Goal: Task Accomplishment & Management: Use online tool/utility

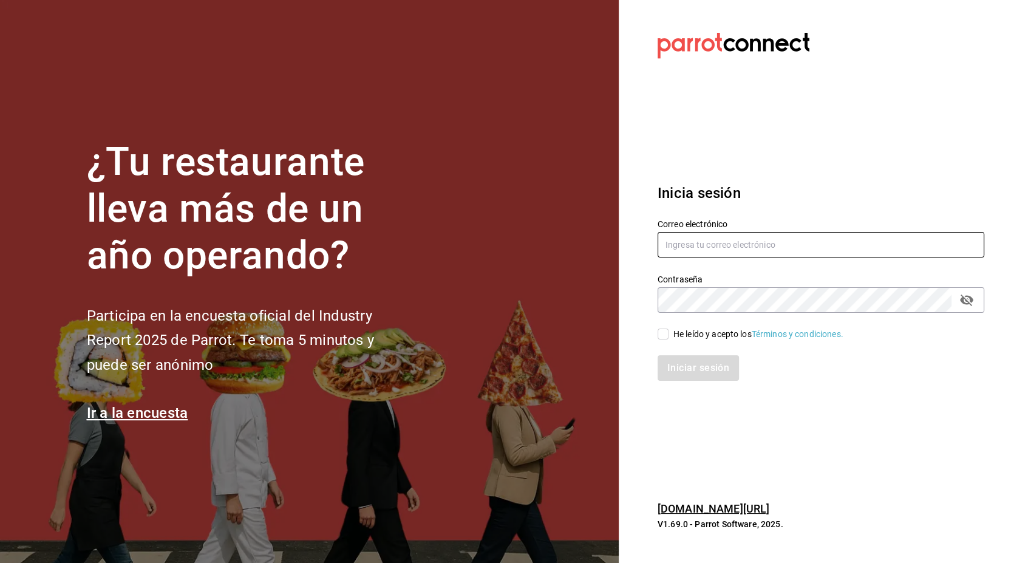
type input "[EMAIL_ADDRESS][PERSON_NAME][DOMAIN_NAME]"
click at [669, 335] on span "He leído y acepto los Términos y condiciones." at bounding box center [756, 334] width 175 height 13
click at [669, 335] on input "He leído y acepto los Términos y condiciones." at bounding box center [663, 334] width 11 height 11
checkbox input "true"
click at [700, 363] on button "Iniciar sesión" at bounding box center [699, 368] width 83 height 26
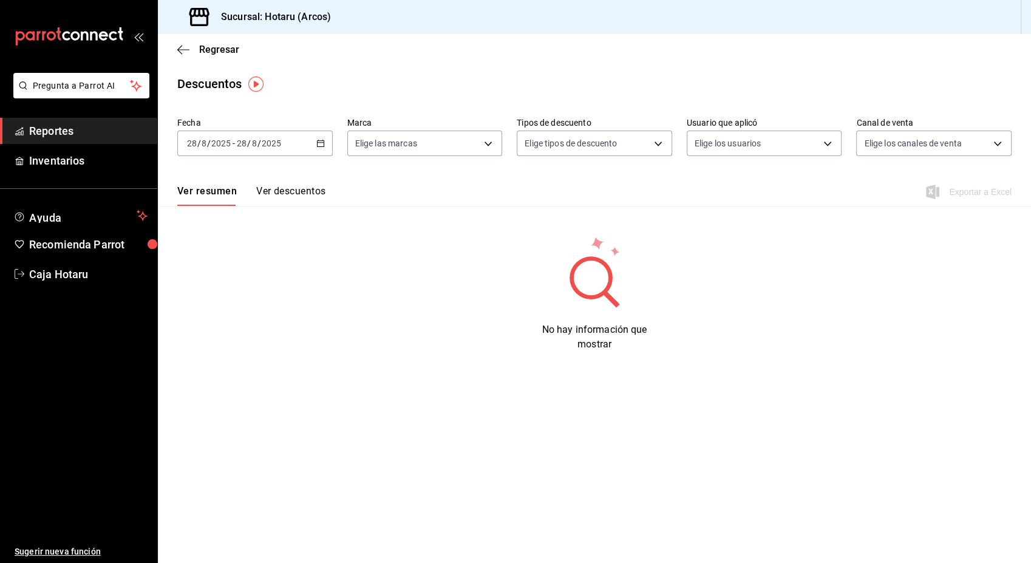
click at [99, 135] on span "Reportes" at bounding box center [88, 131] width 118 height 16
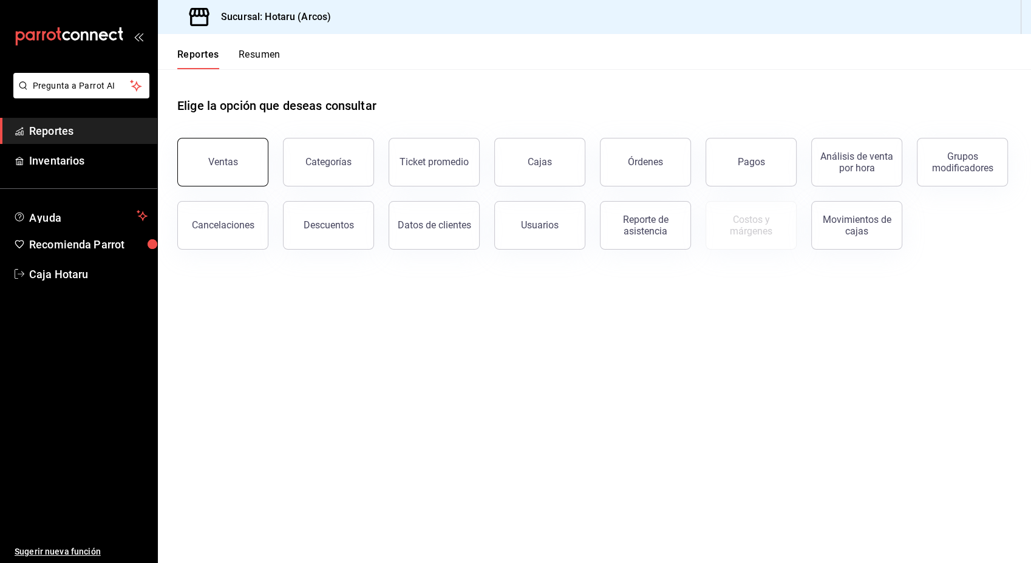
click at [209, 160] on button "Ventas" at bounding box center [222, 162] width 91 height 49
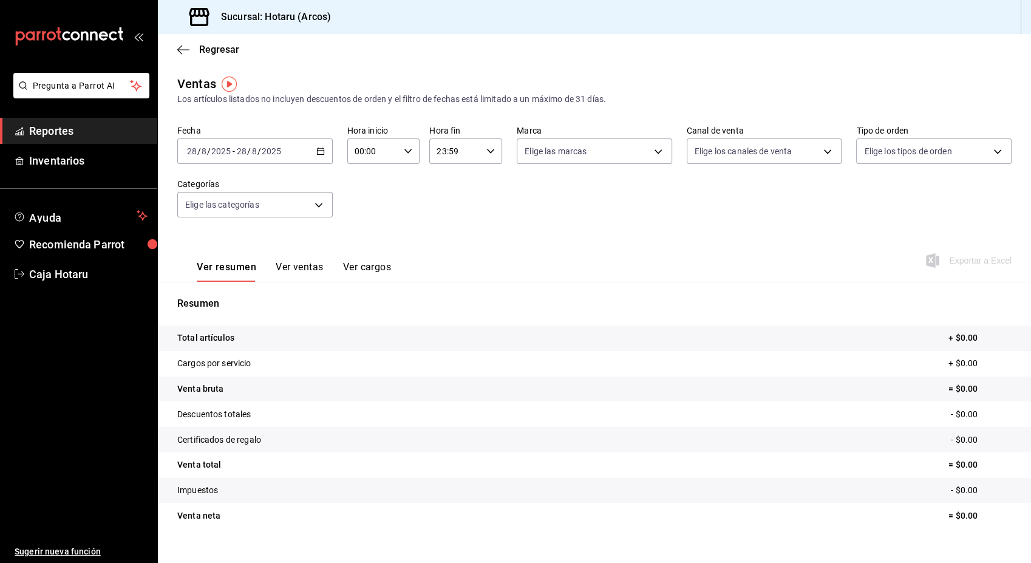
click at [319, 154] on icon "button" at bounding box center [320, 151] width 9 height 9
click at [245, 214] on span "Ayer" at bounding box center [235, 215] width 94 height 13
click at [974, 261] on span "Exportar a Excel" at bounding box center [970, 260] width 83 height 15
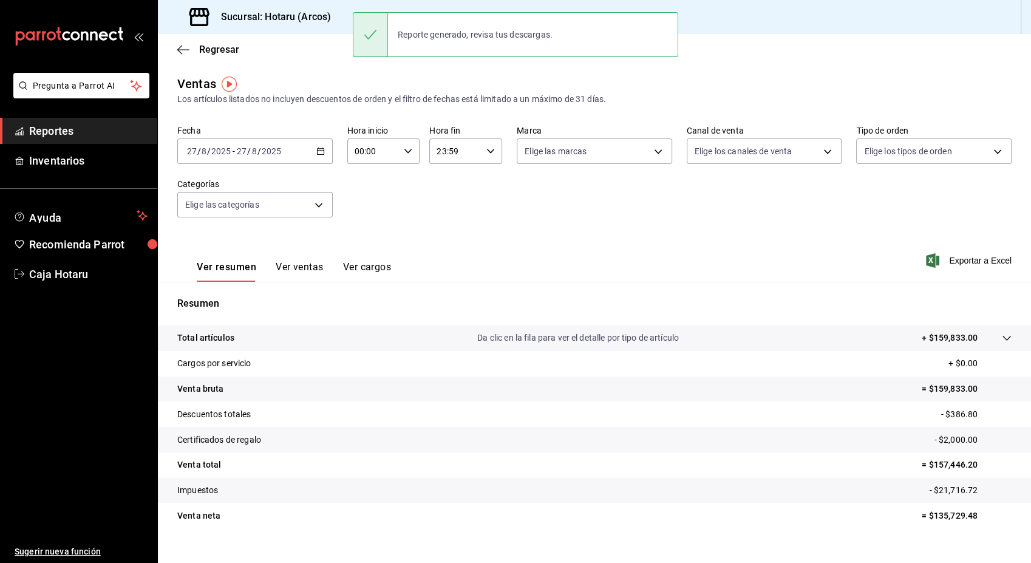
click at [691, 55] on div "Regresar" at bounding box center [594, 49] width 873 height 31
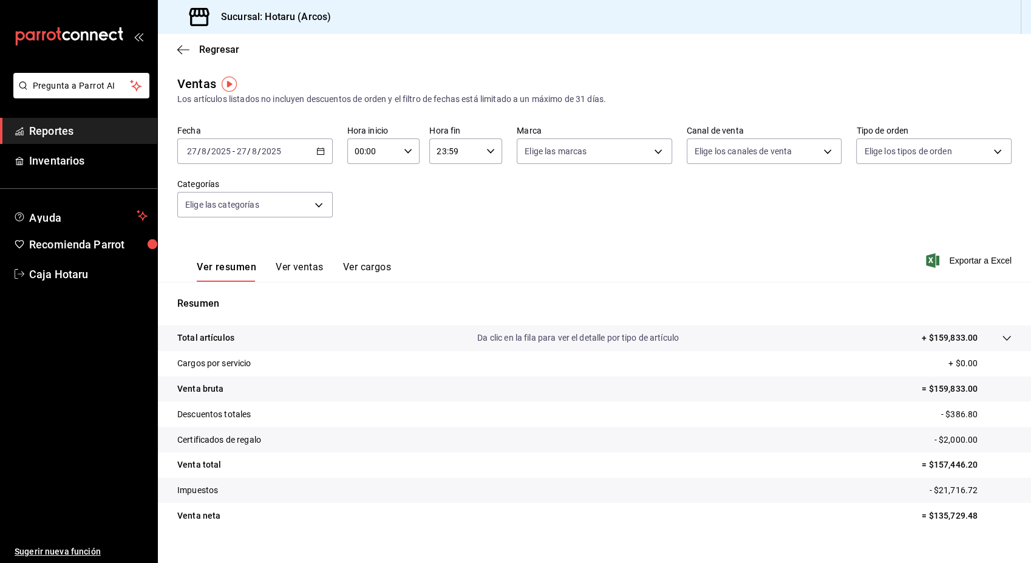
click at [78, 132] on span "Reportes" at bounding box center [88, 131] width 118 height 16
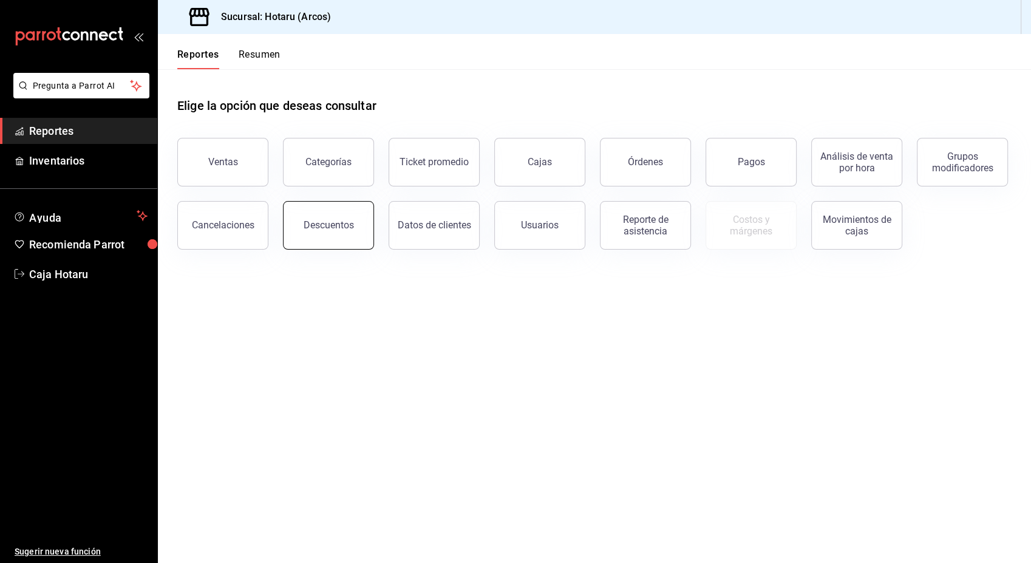
click at [330, 221] on div "Descuentos" at bounding box center [329, 225] width 50 height 12
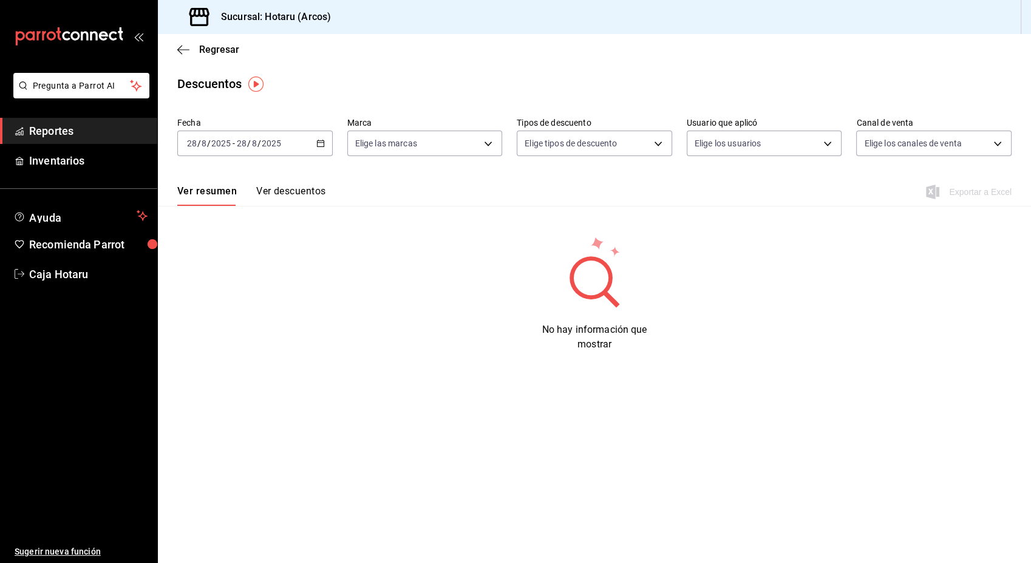
click at [310, 146] on div "2025-08-28 28 / 8 / 2025 - 2025-08-28 28 / 8 / 2025" at bounding box center [254, 144] width 155 height 26
click at [262, 200] on li "Ayer" at bounding box center [235, 207] width 114 height 27
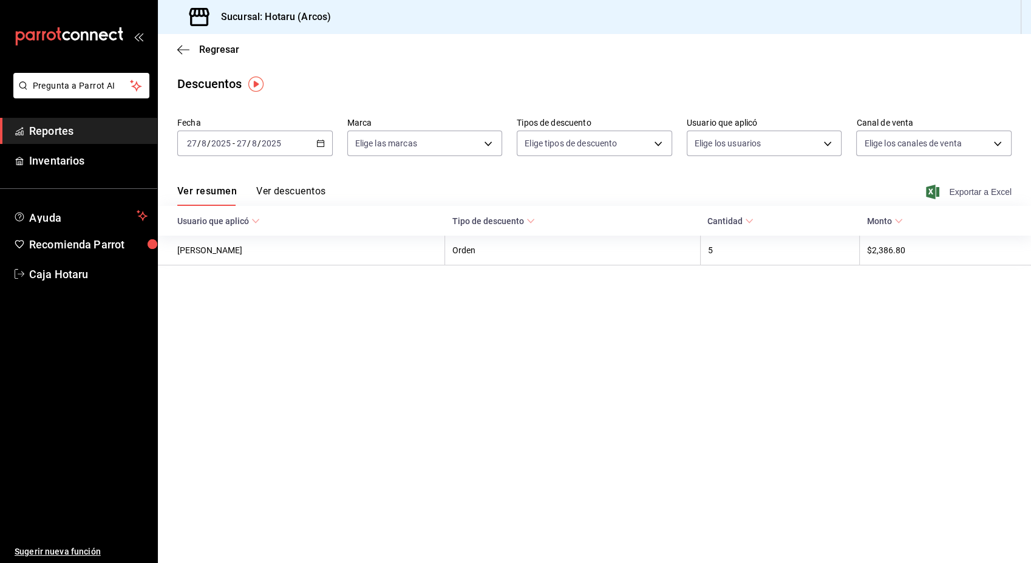
click at [958, 188] on span "Exportar a Excel" at bounding box center [970, 192] width 83 height 15
click at [406, 77] on div "Descuentos" at bounding box center [594, 84] width 873 height 18
click at [100, 125] on span "Reportes" at bounding box center [88, 131] width 118 height 16
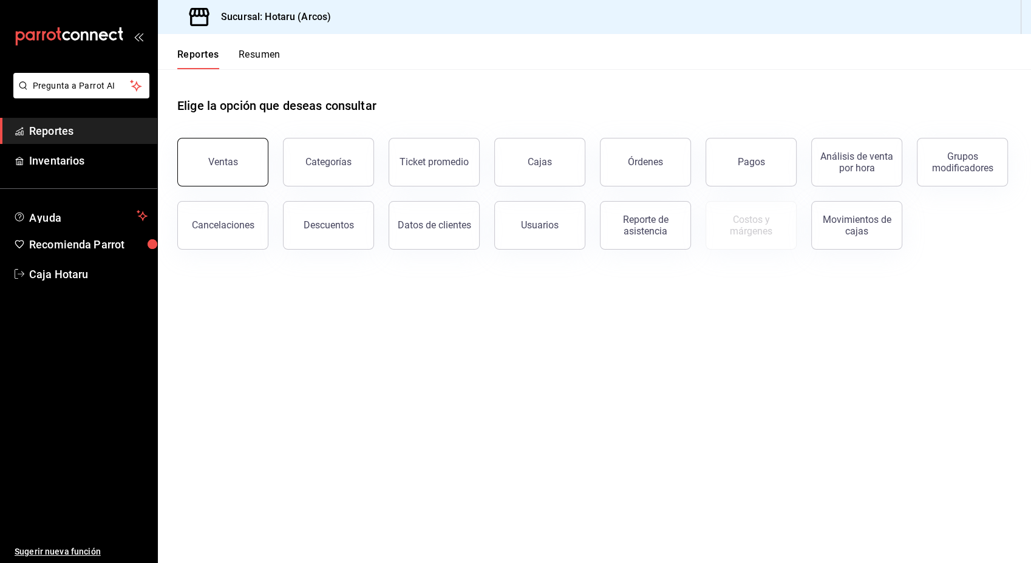
click at [223, 160] on div "Ventas" at bounding box center [223, 162] width 30 height 12
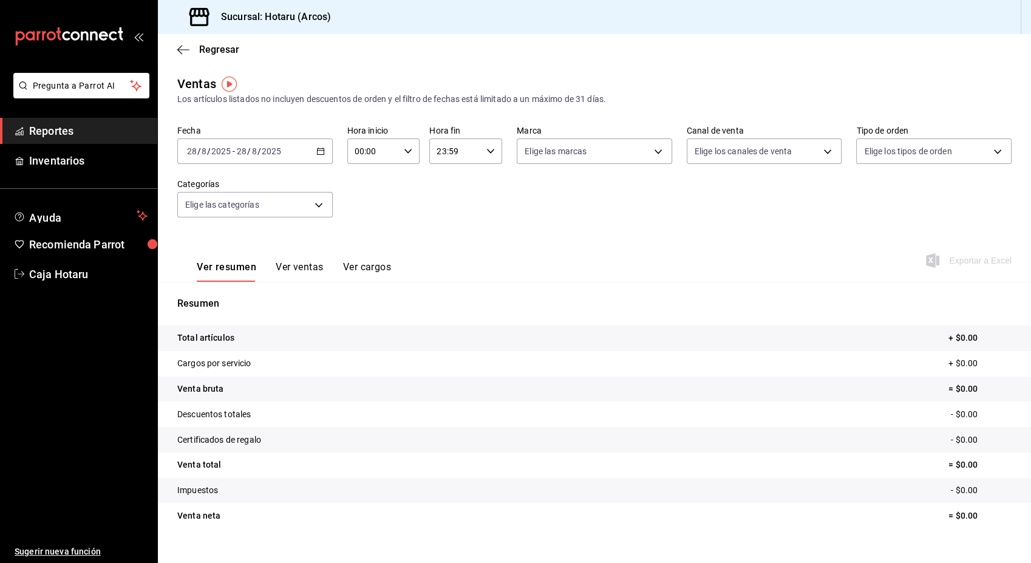
click at [319, 159] on div "2025-08-28 28 / 8 / 2025 - 2025-08-28 28 / 8 / 2025" at bounding box center [254, 151] width 155 height 26
click at [227, 217] on span "Ayer" at bounding box center [235, 215] width 94 height 13
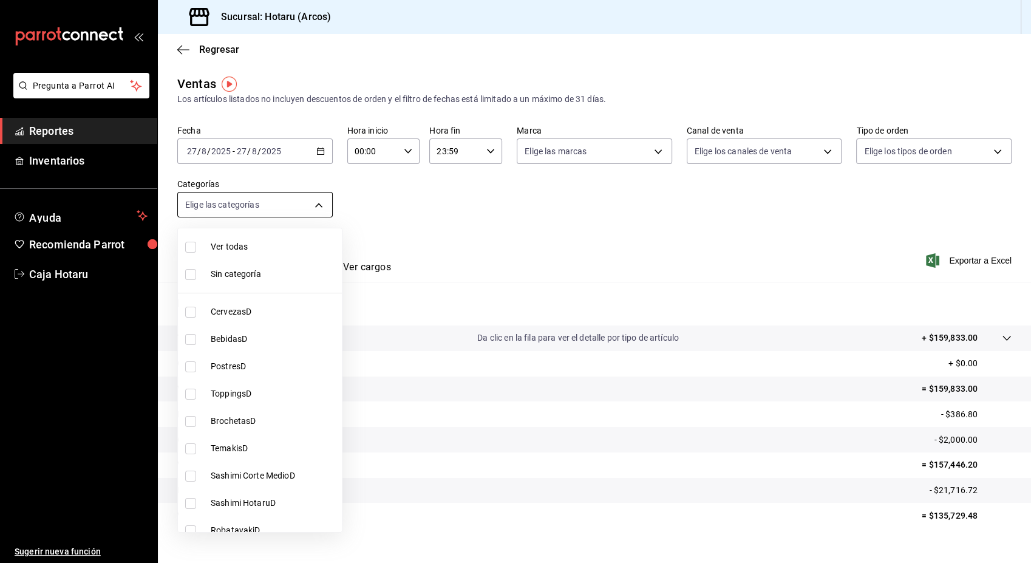
click at [318, 206] on body "Pregunta a Parrot AI Reportes Inventarios Ayuda Recomienda Parrot Caja Hotaru S…" at bounding box center [515, 281] width 1031 height 563
click at [194, 368] on input "checkbox" at bounding box center [190, 366] width 11 height 11
checkbox input "true"
type input "188679fc-e74e-4497-b596-2c8e72fbbf90"
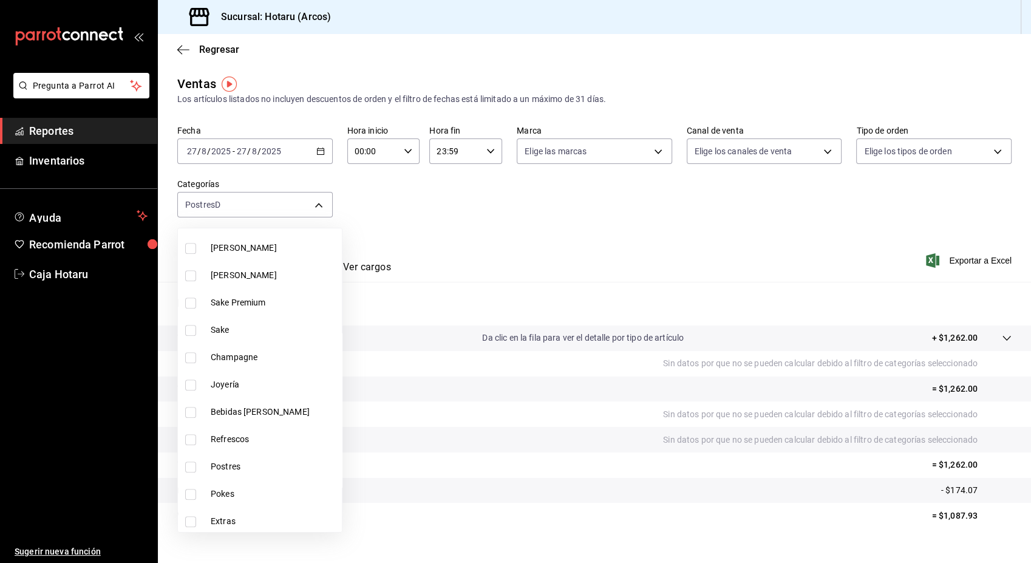
scroll to position [1150, 0]
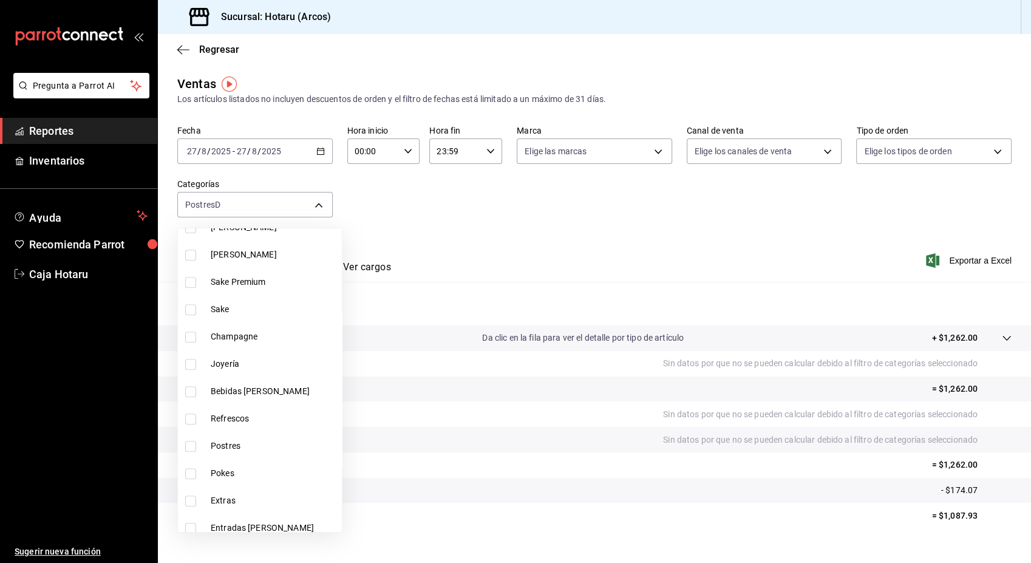
click at [195, 445] on input "checkbox" at bounding box center [190, 446] width 11 height 11
checkbox input "true"
type input "188679fc-e74e-4497-b596-2c8e72fbbf90,cd5395b2-1c44-4911-bc6a-3e113ce3a6aa"
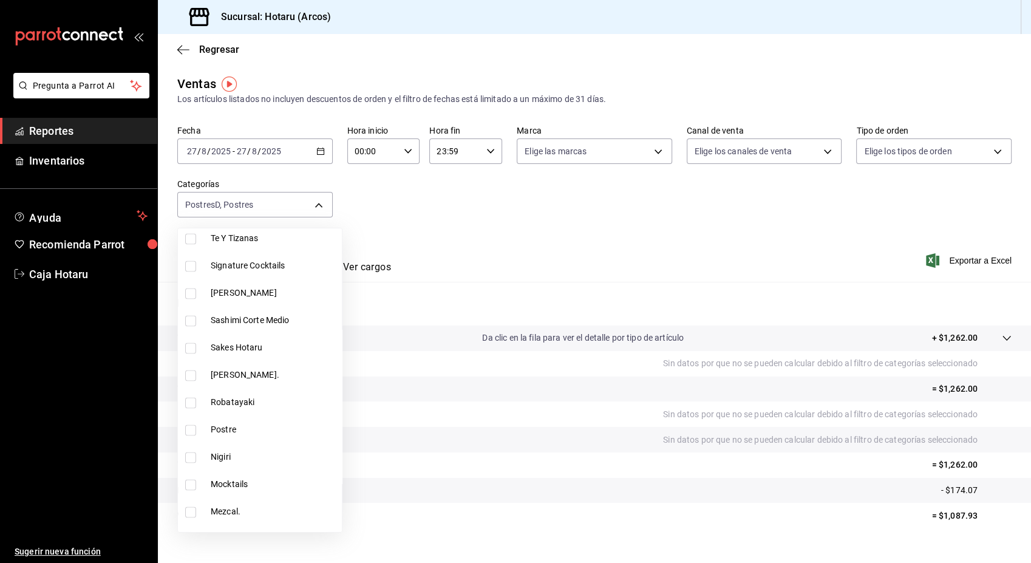
scroll to position [1905, 0]
click at [189, 431] on input "checkbox" at bounding box center [190, 429] width 11 height 11
checkbox input "true"
type input "188679fc-e74e-4497-b596-2c8e72fbbf90,cd5395b2-1c44-4911-bc6a-3e113ce3a6aa,b6a59…"
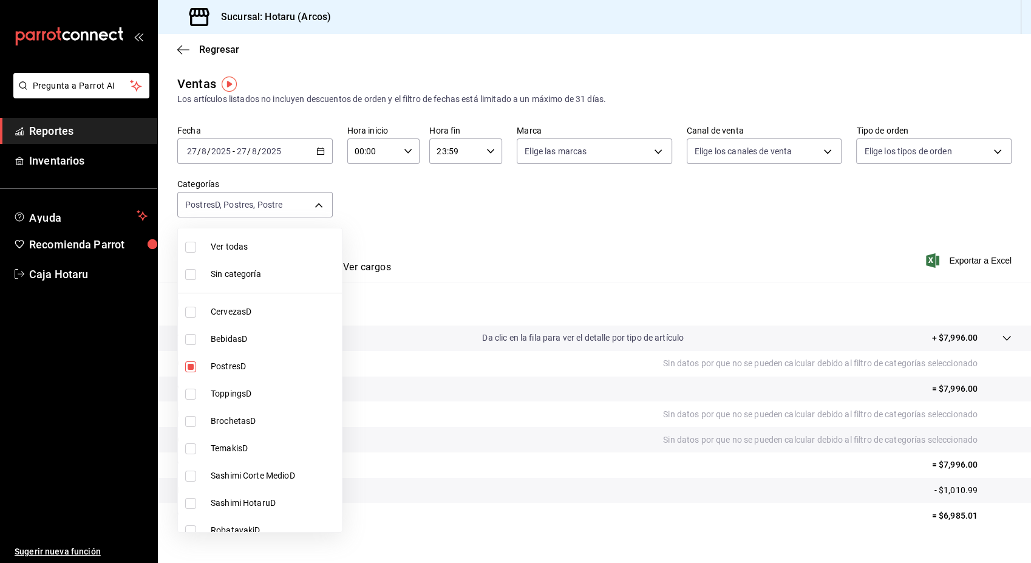
click at [943, 264] on div at bounding box center [515, 281] width 1031 height 563
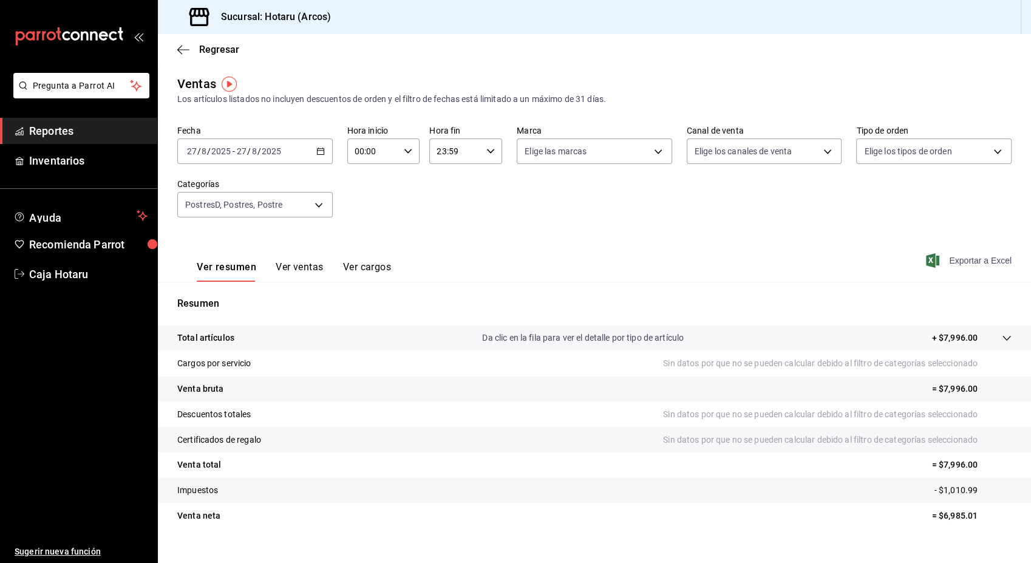
click at [954, 261] on span "Exportar a Excel" at bounding box center [970, 260] width 83 height 15
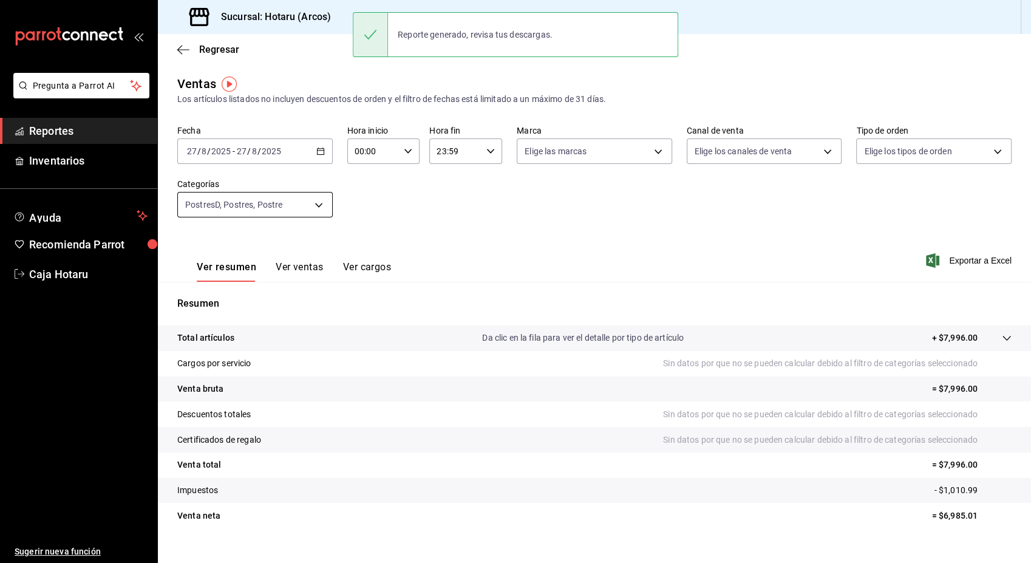
click at [322, 206] on body "Pregunta a Parrot AI Reportes Inventarios Ayuda Recomienda Parrot Caja Hotaru S…" at bounding box center [515, 281] width 1031 height 563
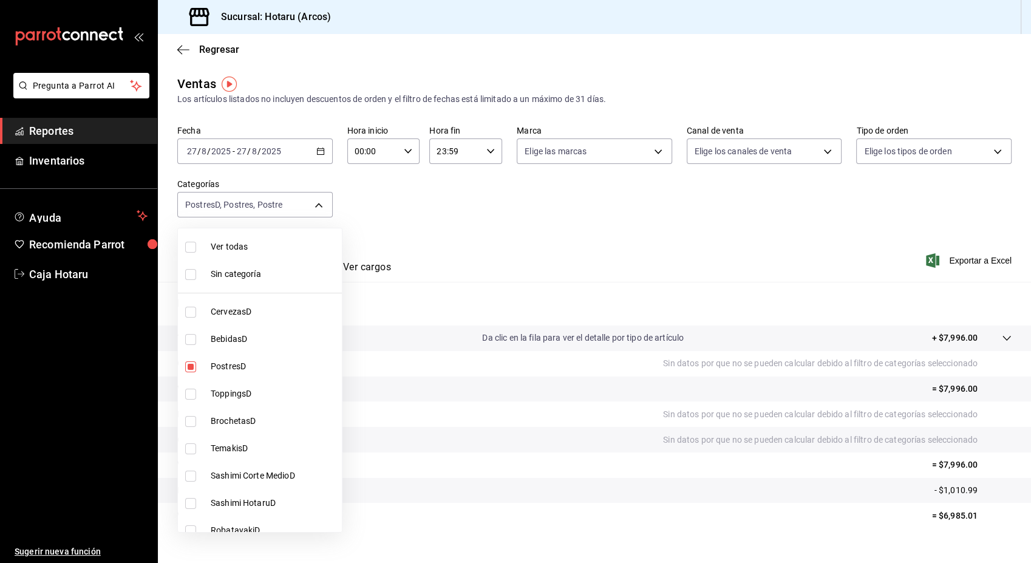
click at [186, 245] on input "checkbox" at bounding box center [190, 247] width 11 height 11
checkbox input "true"
type input "776622e4-7a05-47c6-ac4f-288bb23805c5,088c5992-2a6a-49aa-a30a-79c682d9baec,18867…"
checkbox input "true"
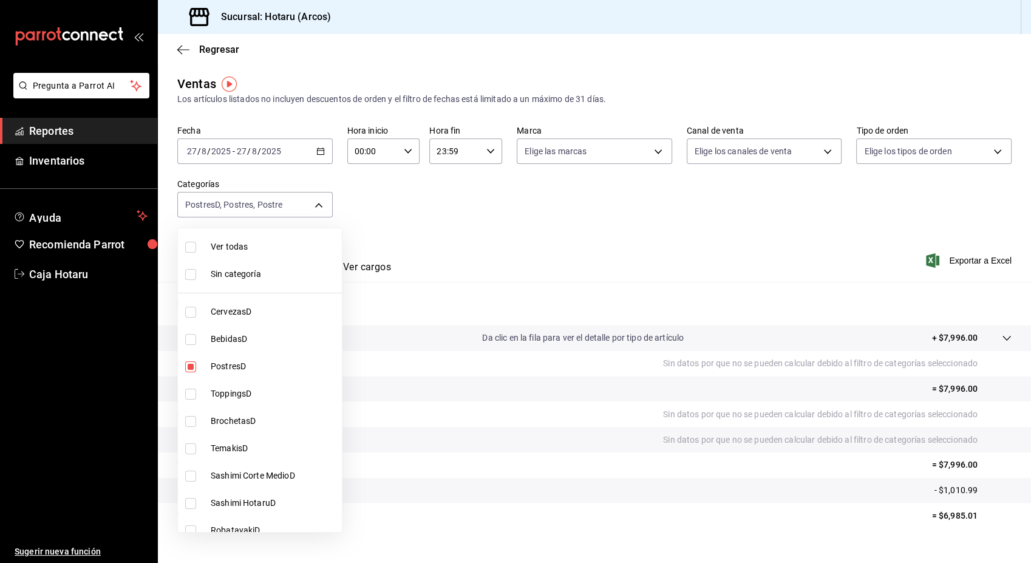
checkbox input "true"
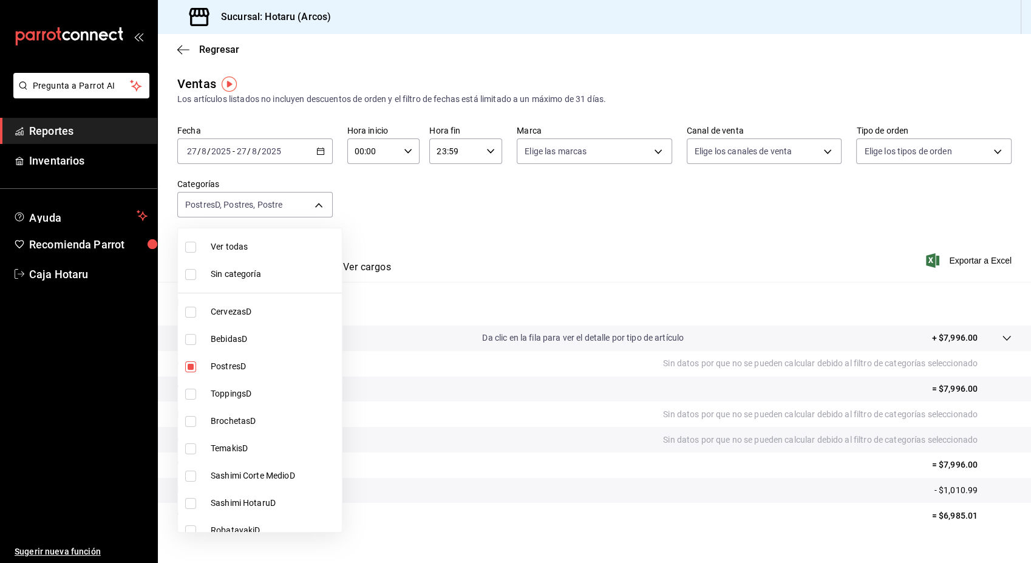
checkbox input "true"
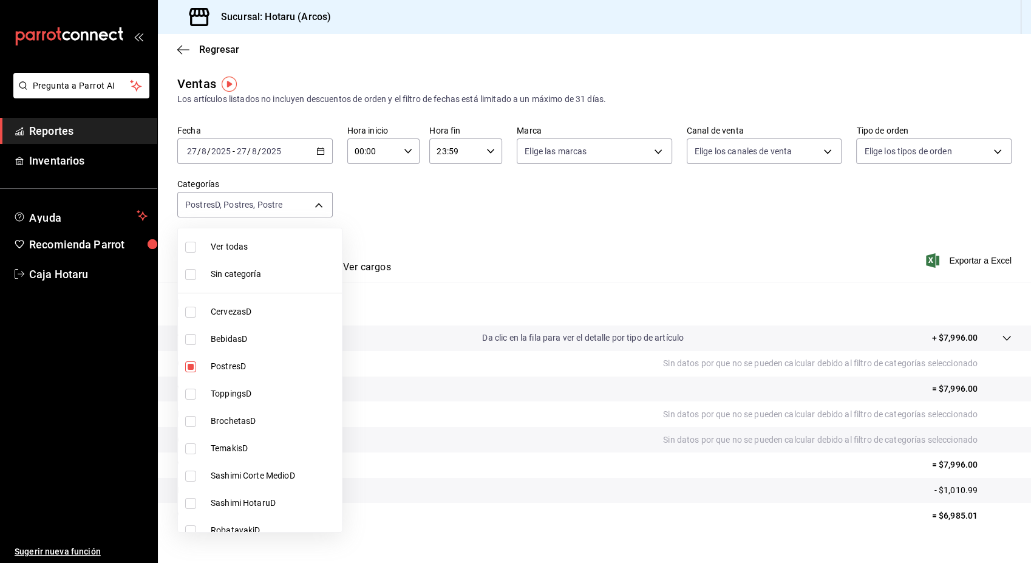
checkbox input "true"
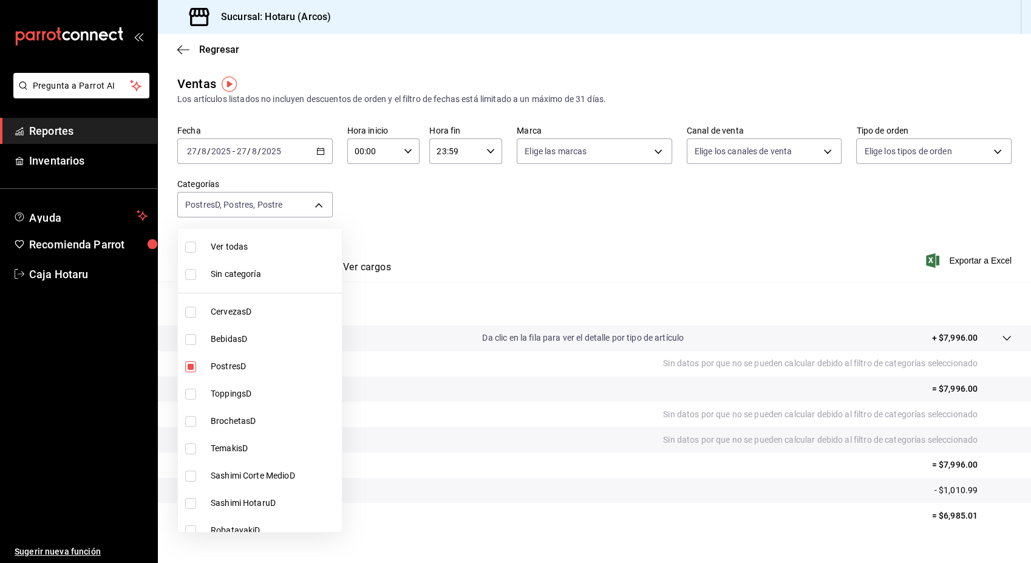
checkbox input "true"
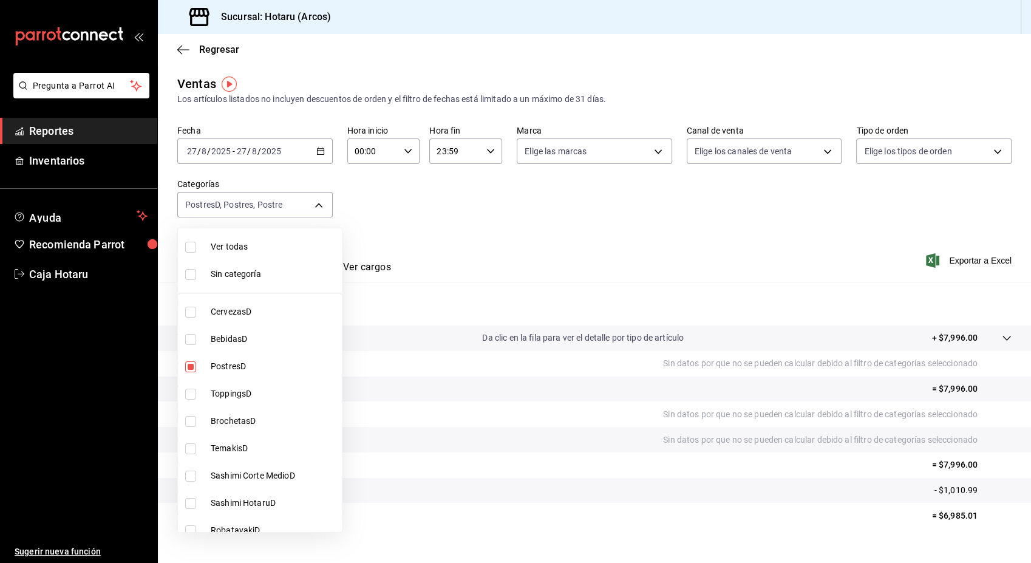
checkbox input "true"
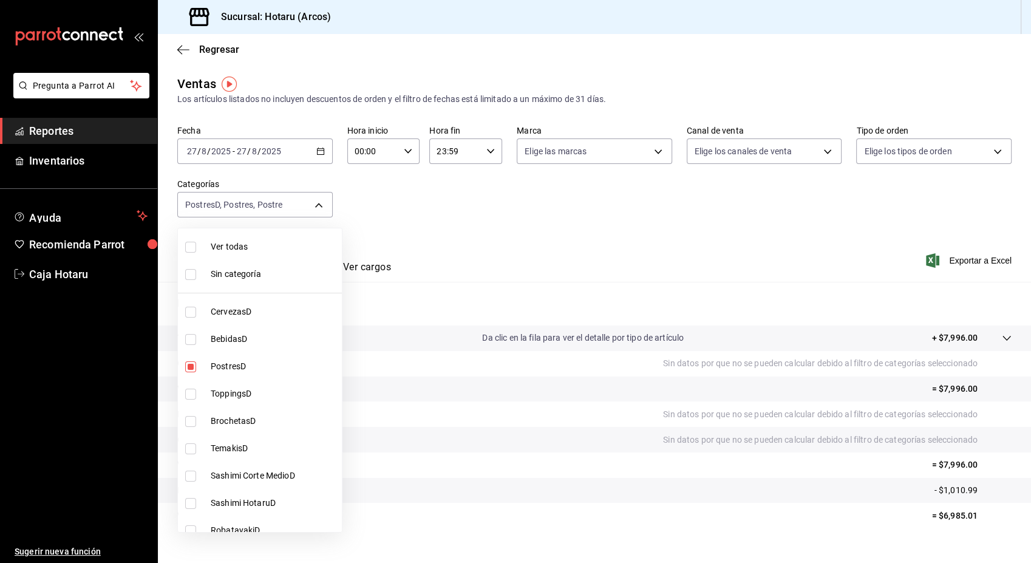
checkbox input "true"
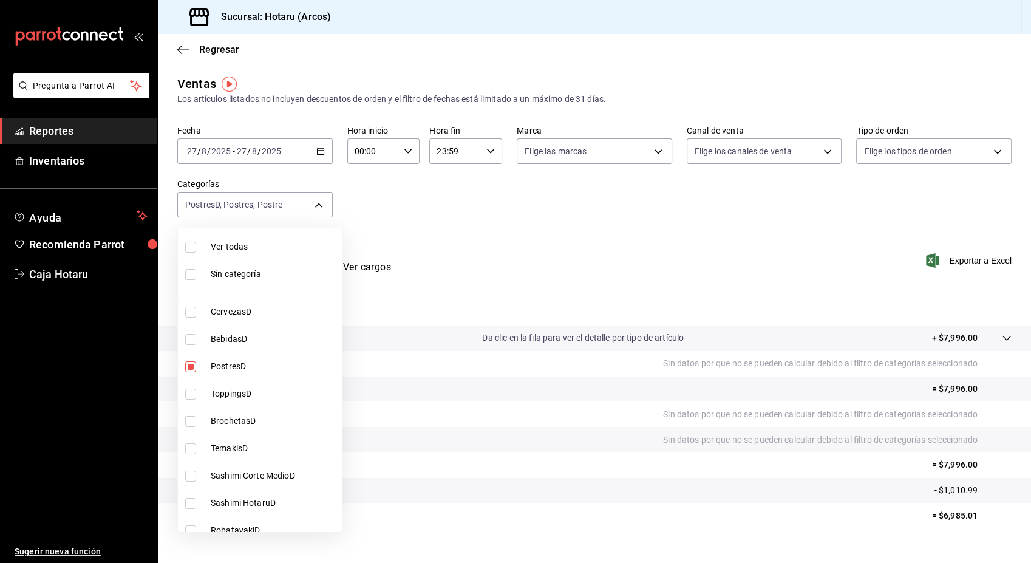
checkbox input "true"
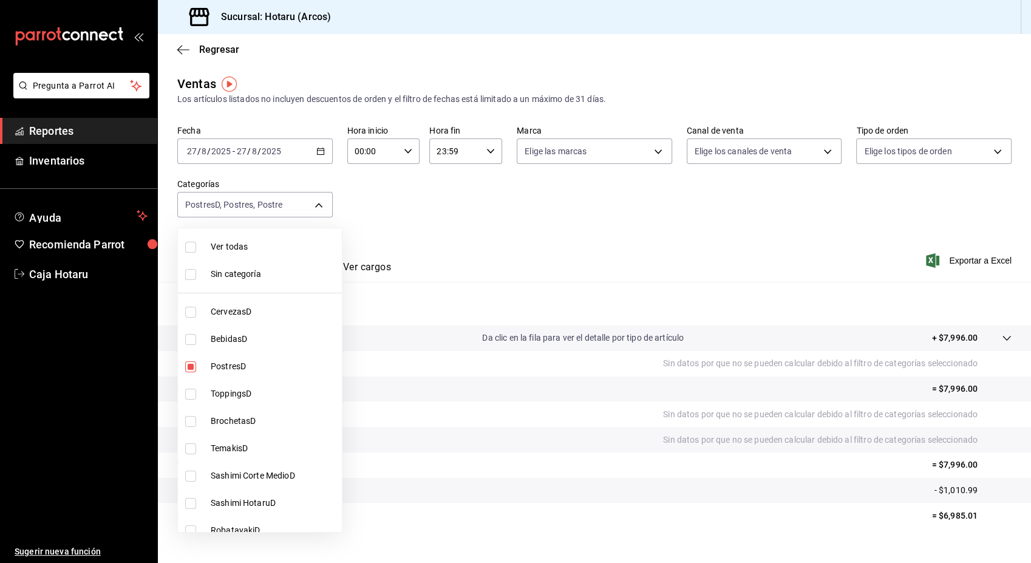
checkbox input "true"
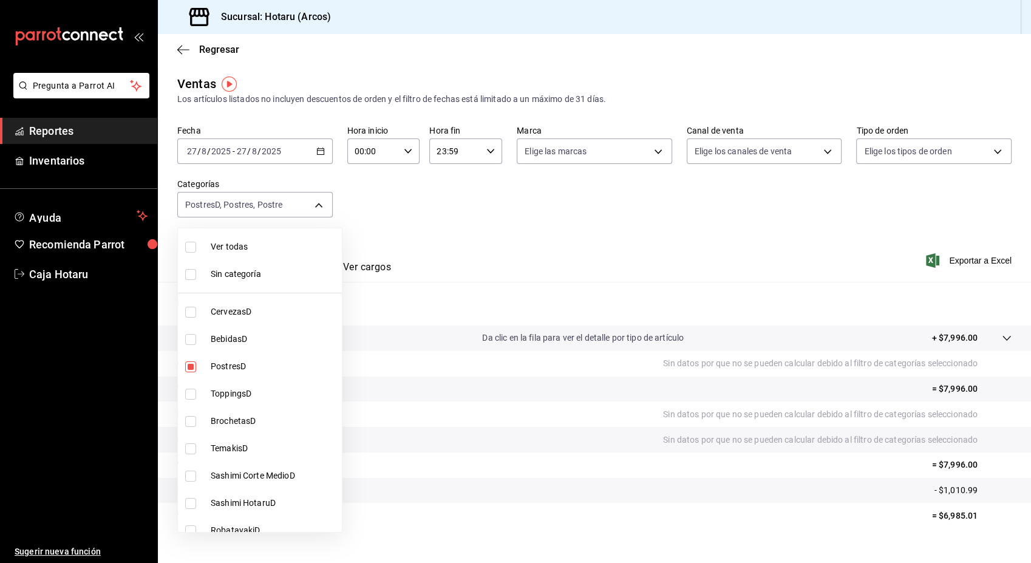
checkbox input "true"
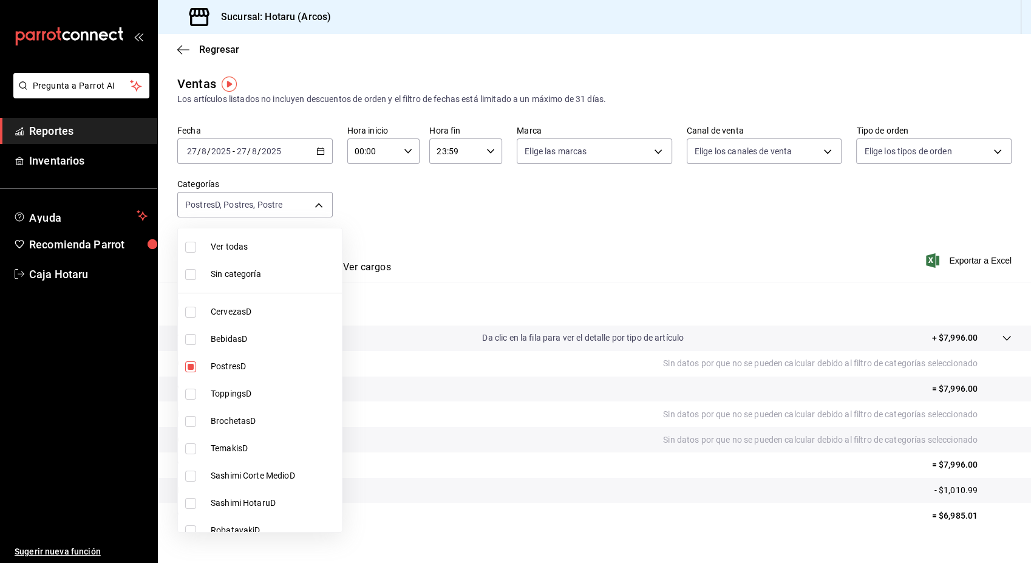
checkbox input "true"
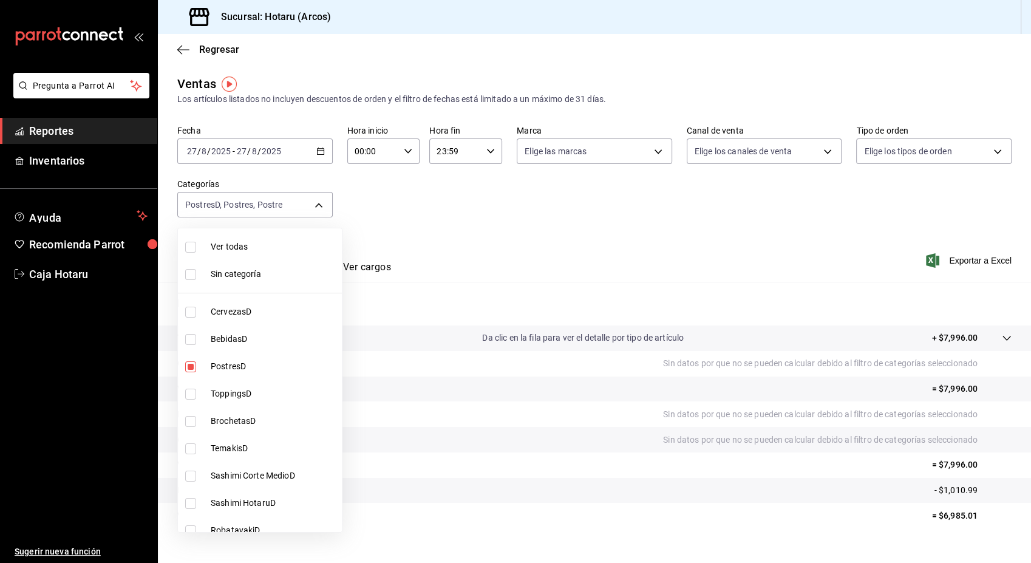
checkbox input "true"
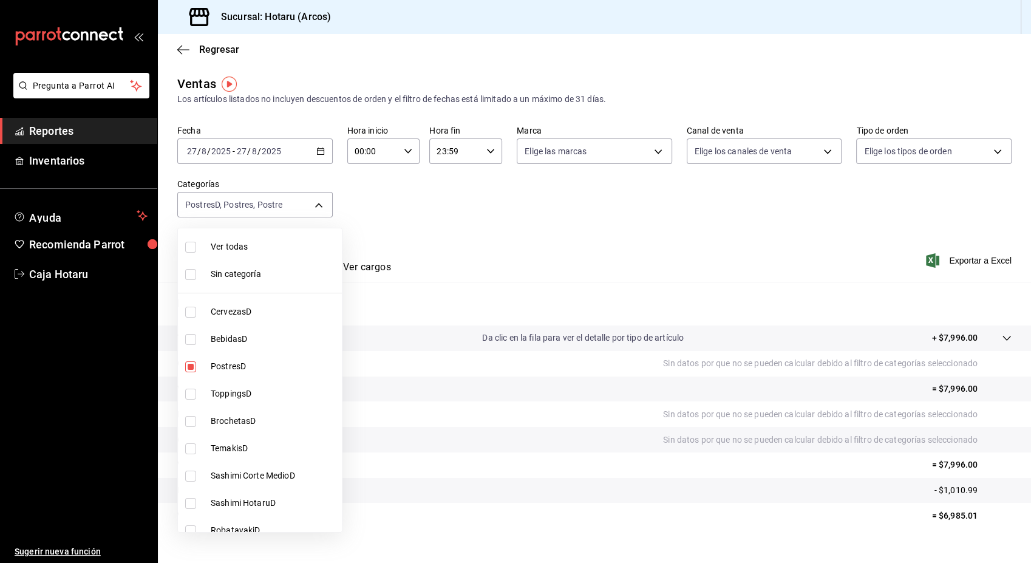
checkbox input "true"
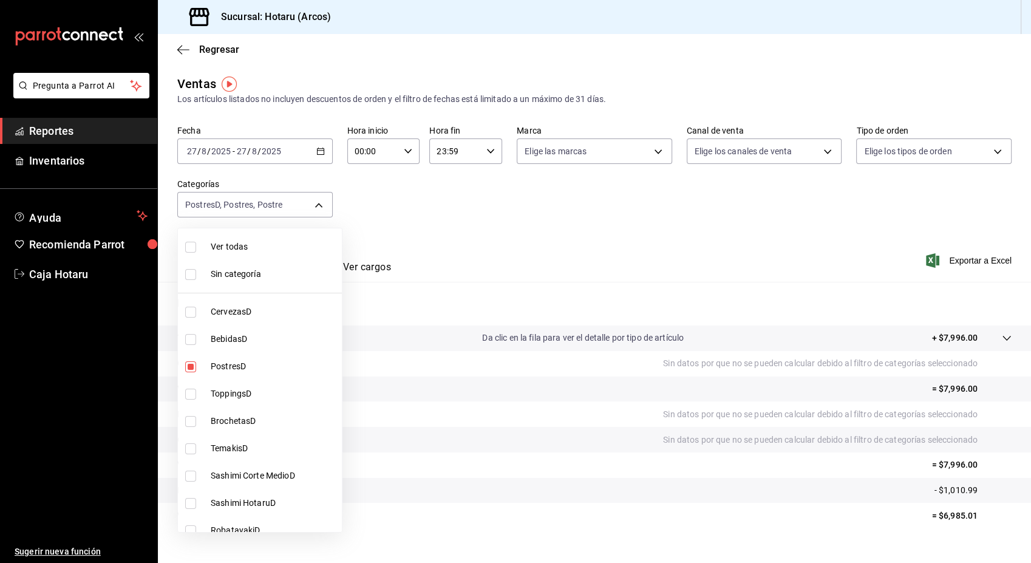
checkbox input "true"
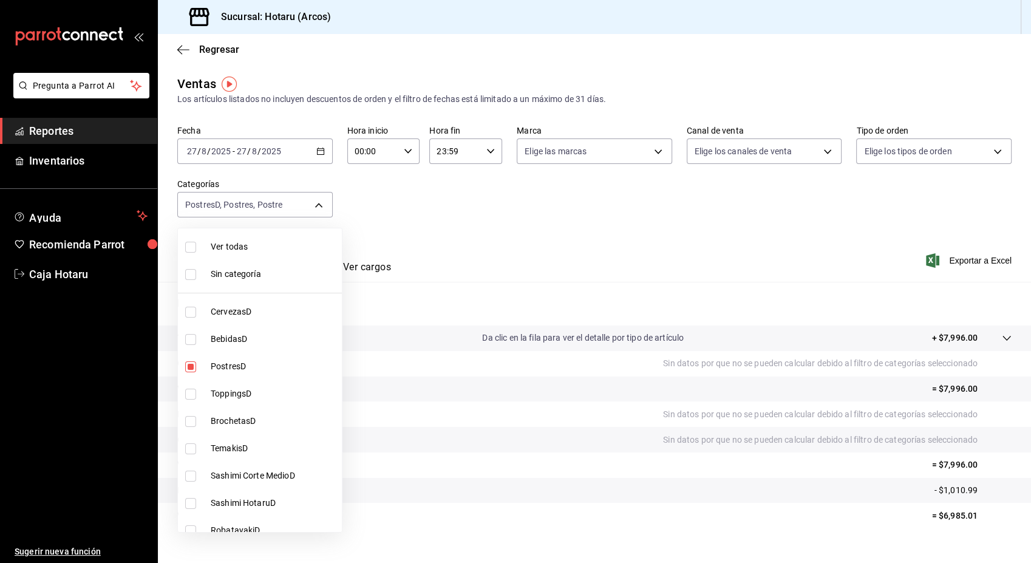
checkbox input "true"
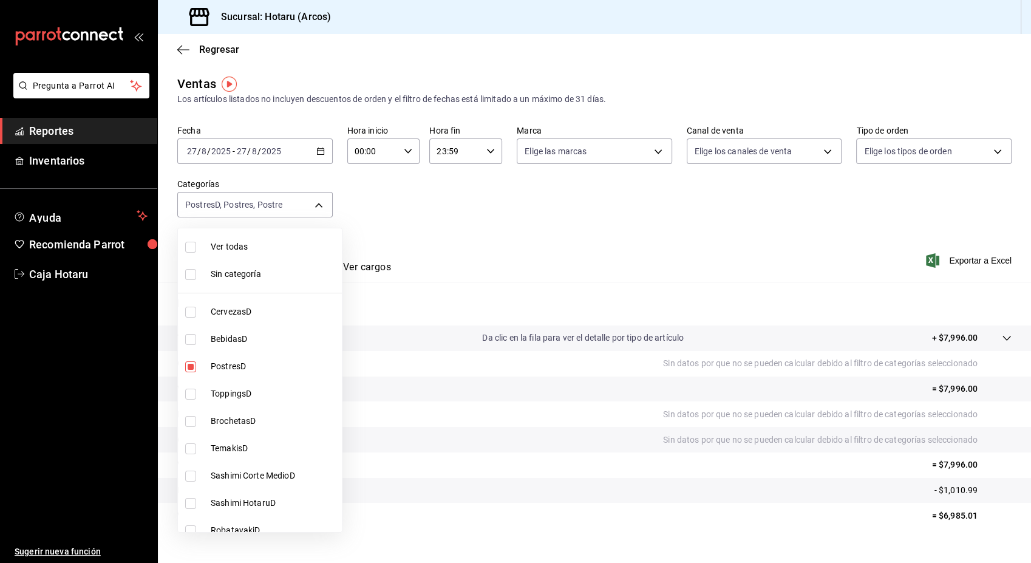
checkbox input "true"
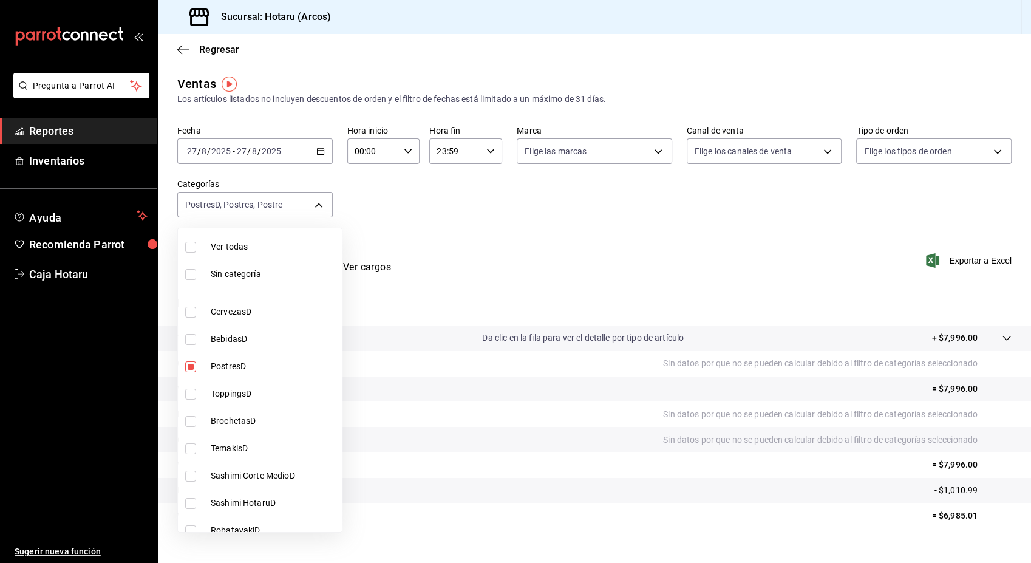
checkbox input "true"
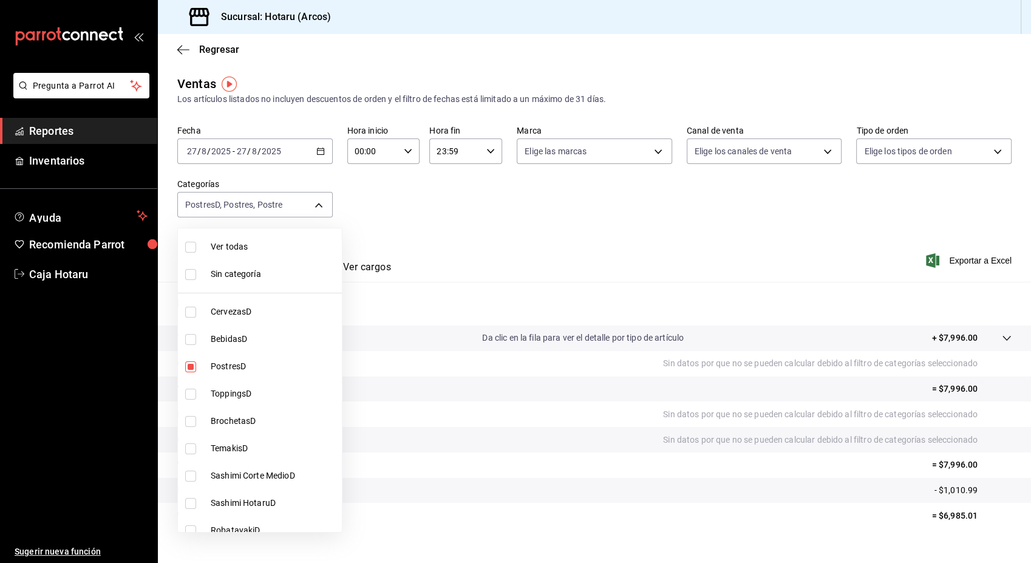
checkbox input "true"
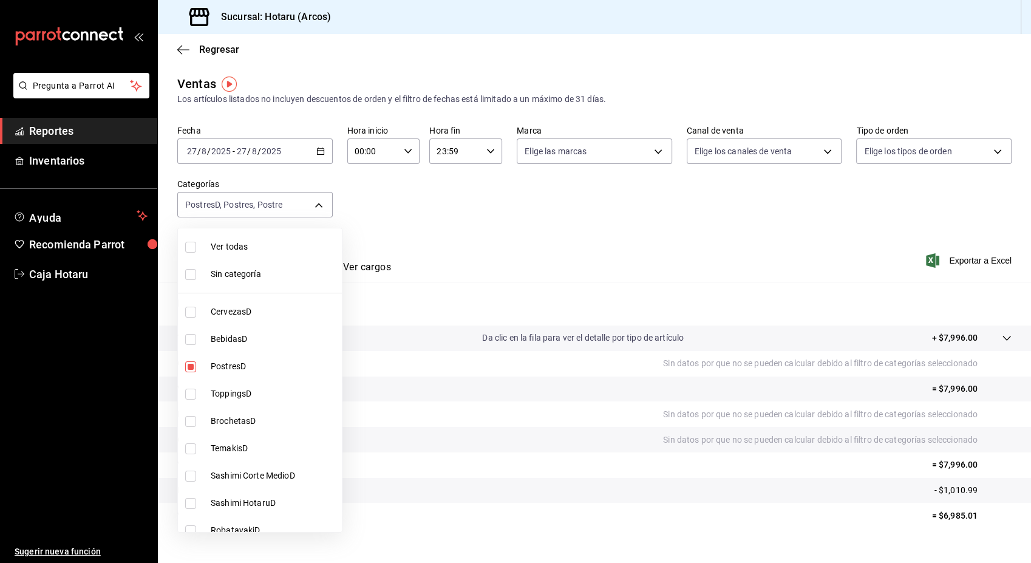
checkbox input "true"
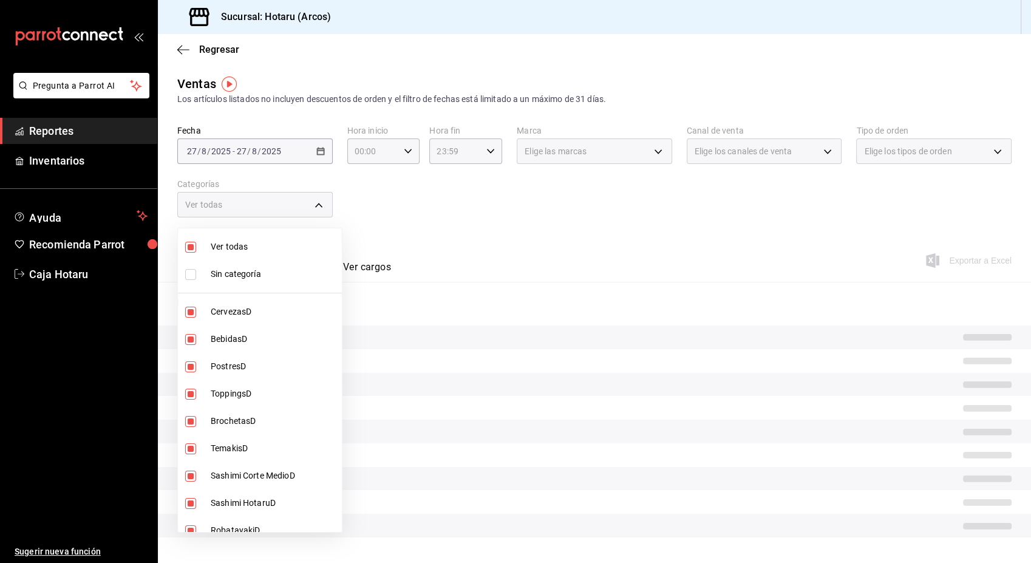
click at [186, 245] on input "checkbox" at bounding box center [190, 247] width 11 height 11
checkbox input "false"
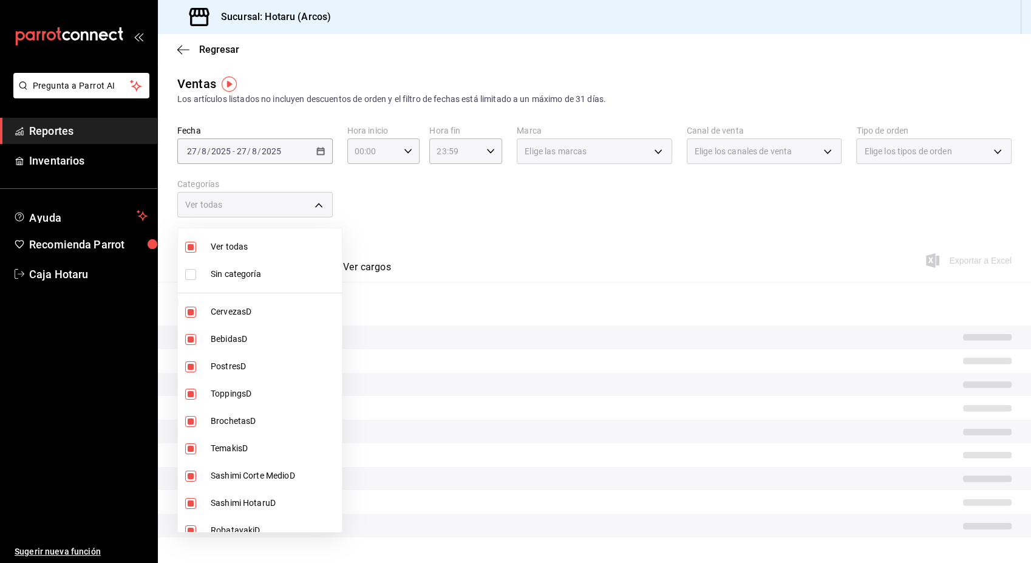
checkbox input "false"
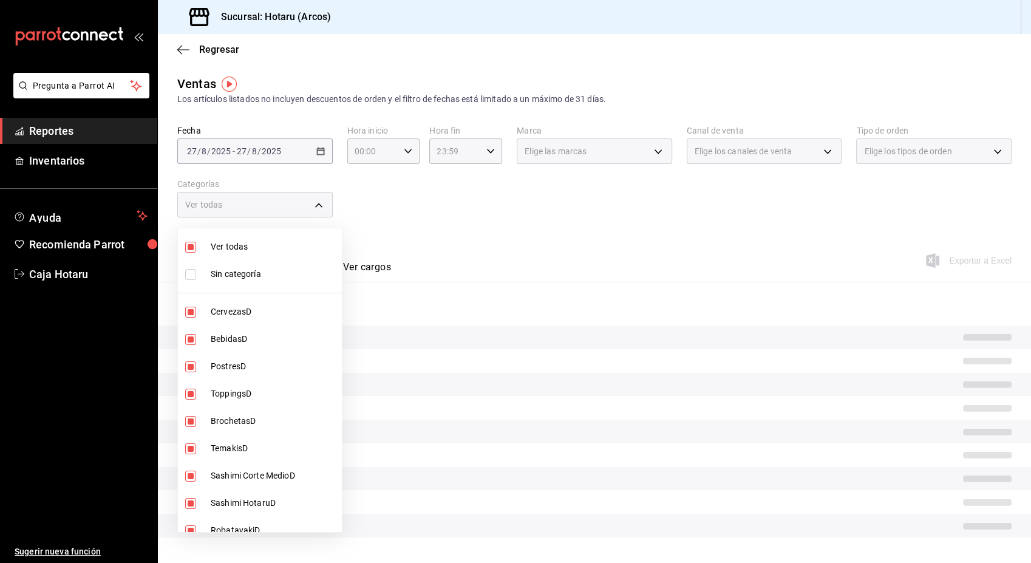
checkbox input "false"
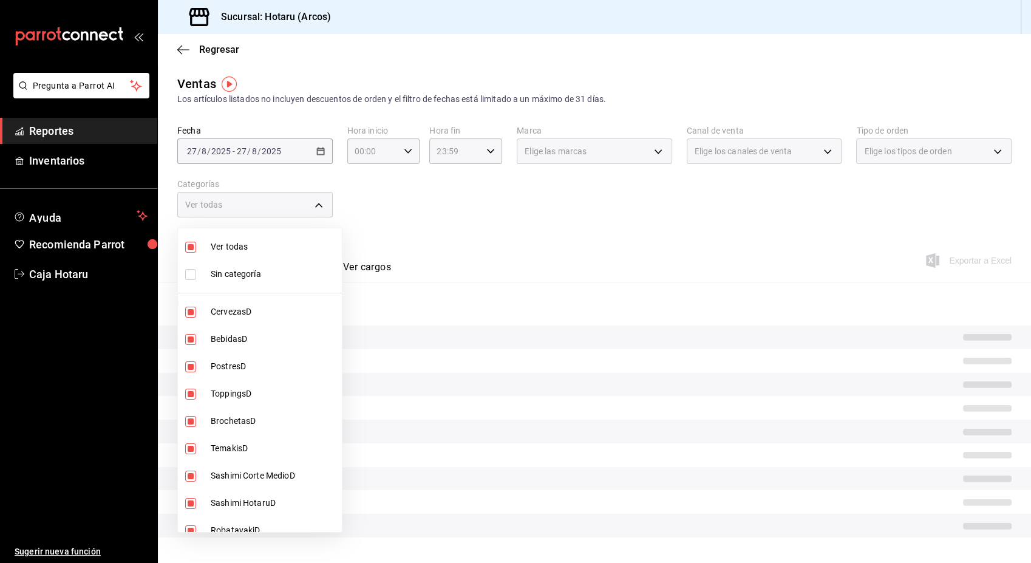
checkbox input "false"
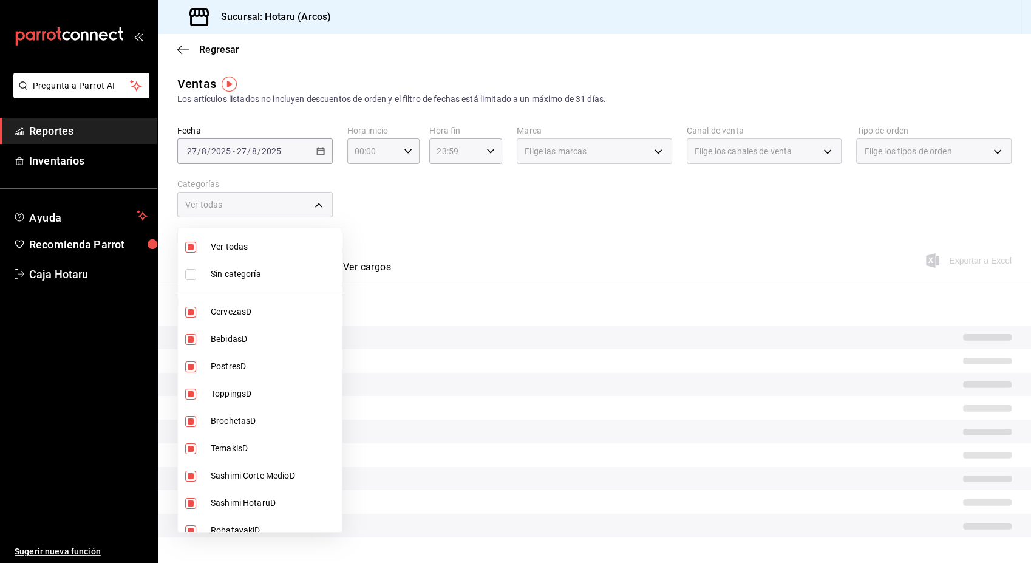
checkbox input "false"
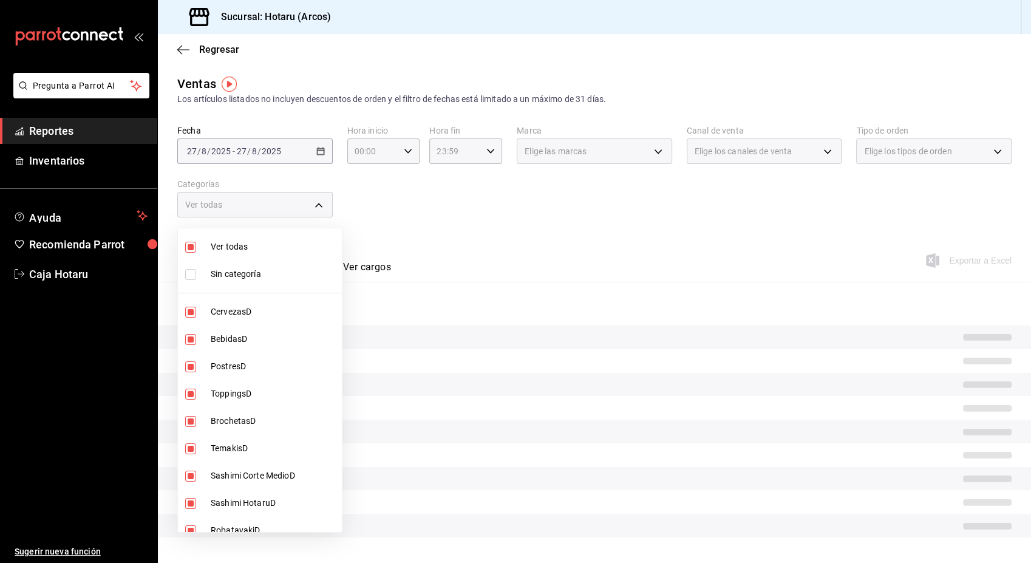
checkbox input "false"
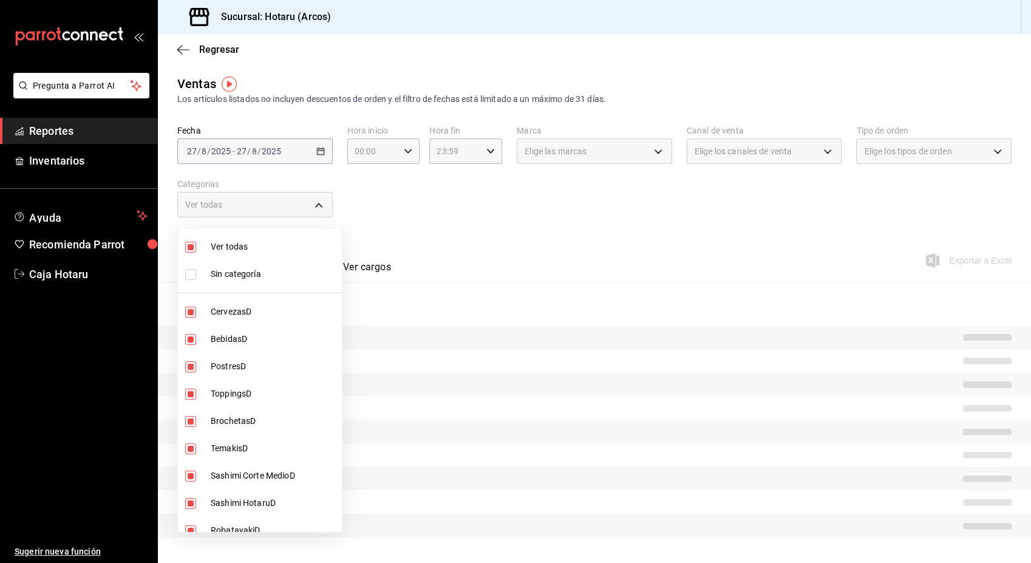
checkbox input "false"
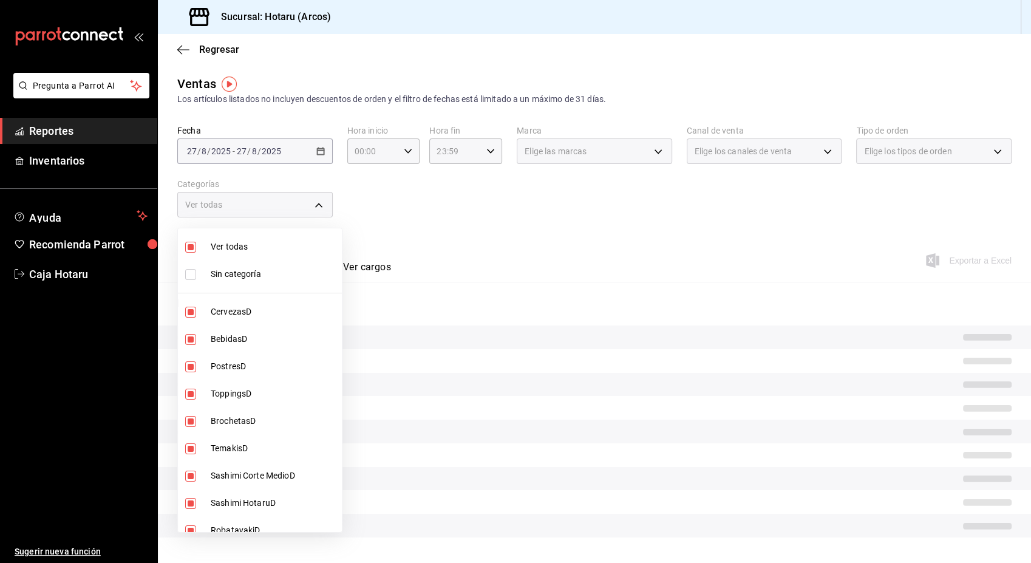
checkbox input "false"
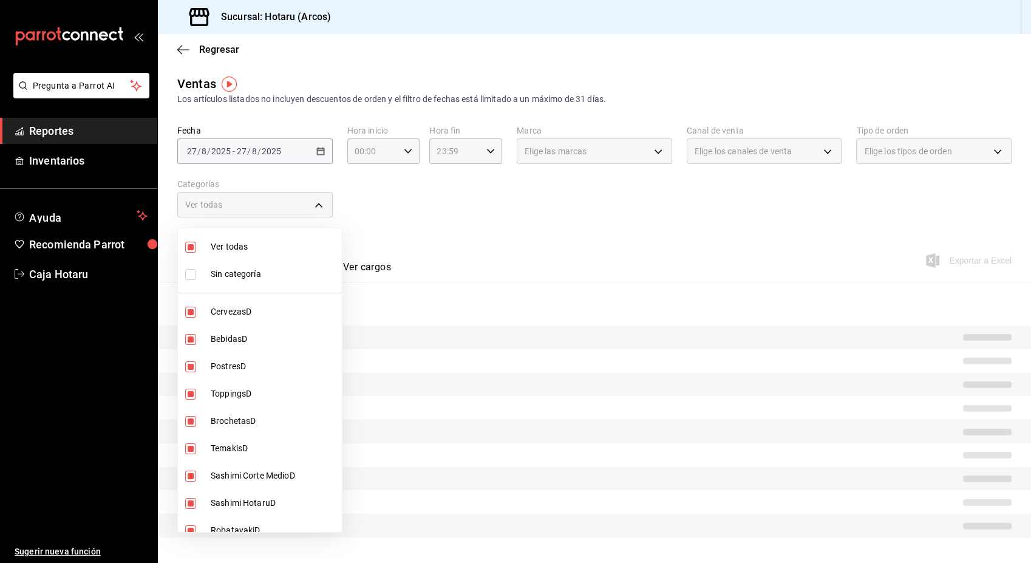
checkbox input "false"
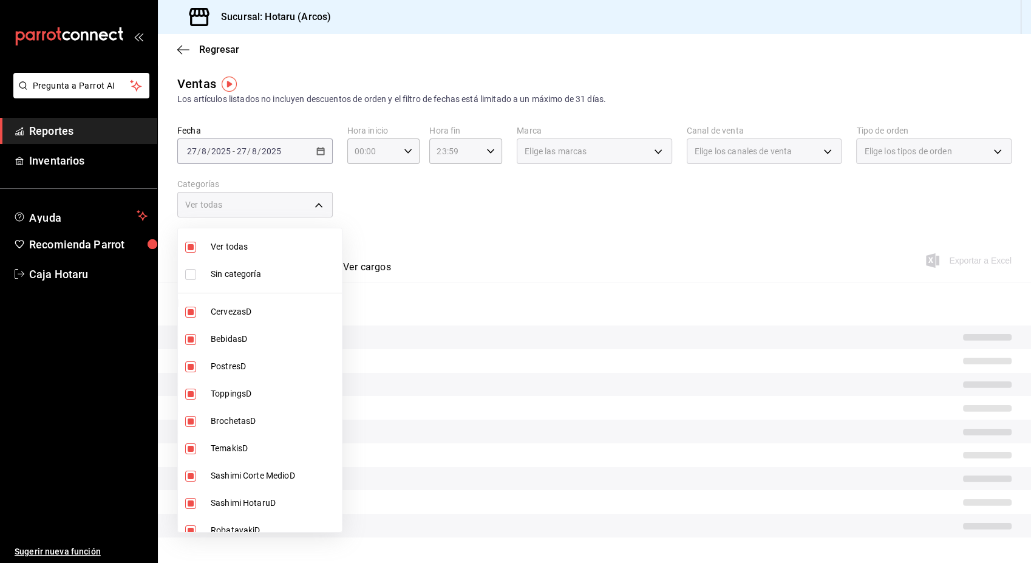
checkbox input "false"
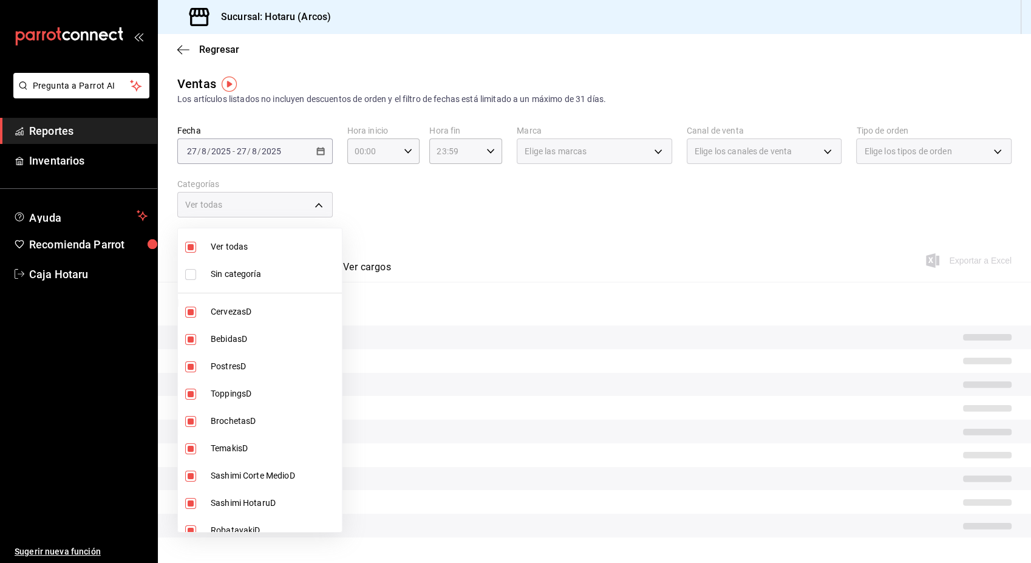
checkbox input "false"
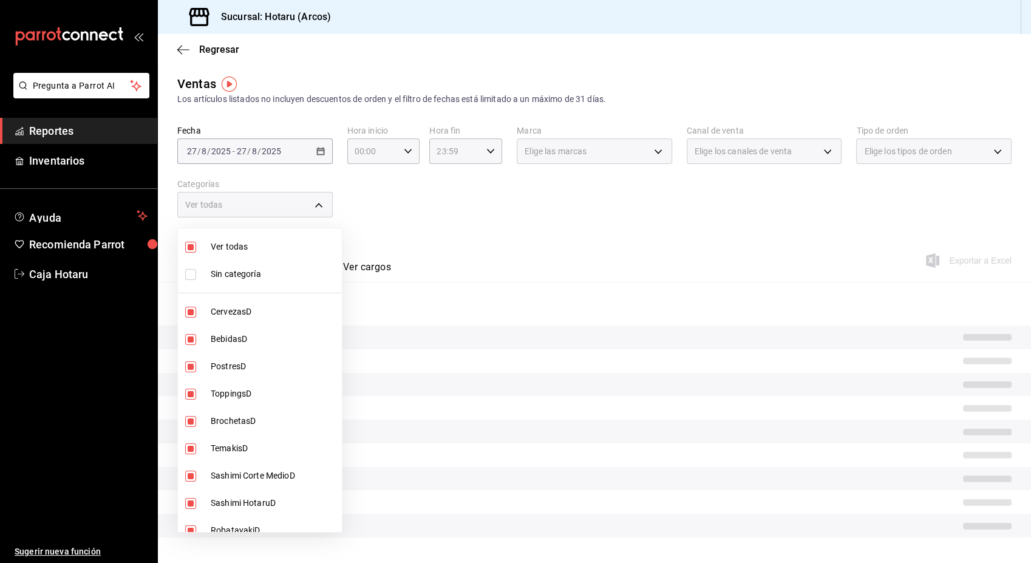
checkbox input "false"
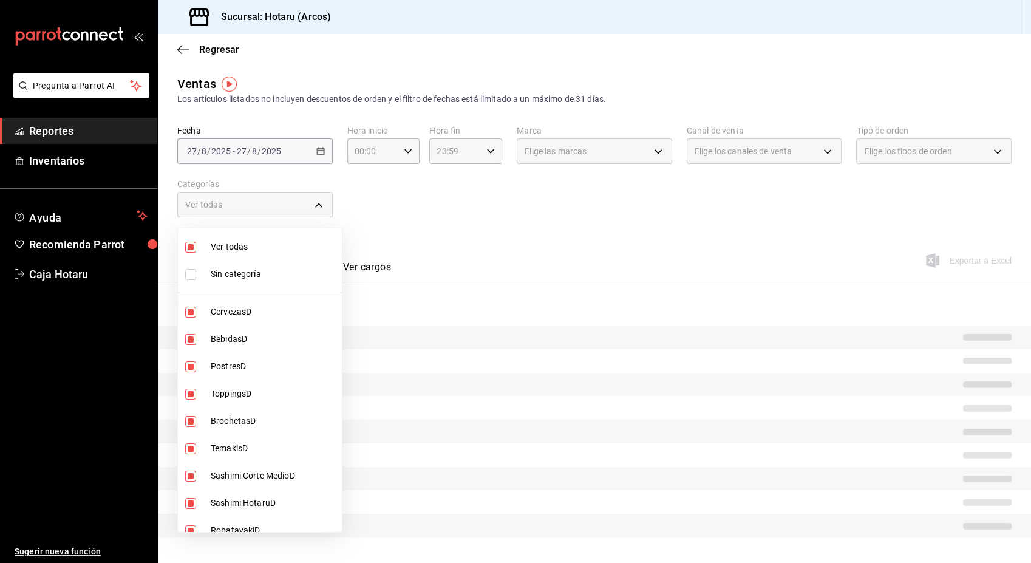
checkbox input "false"
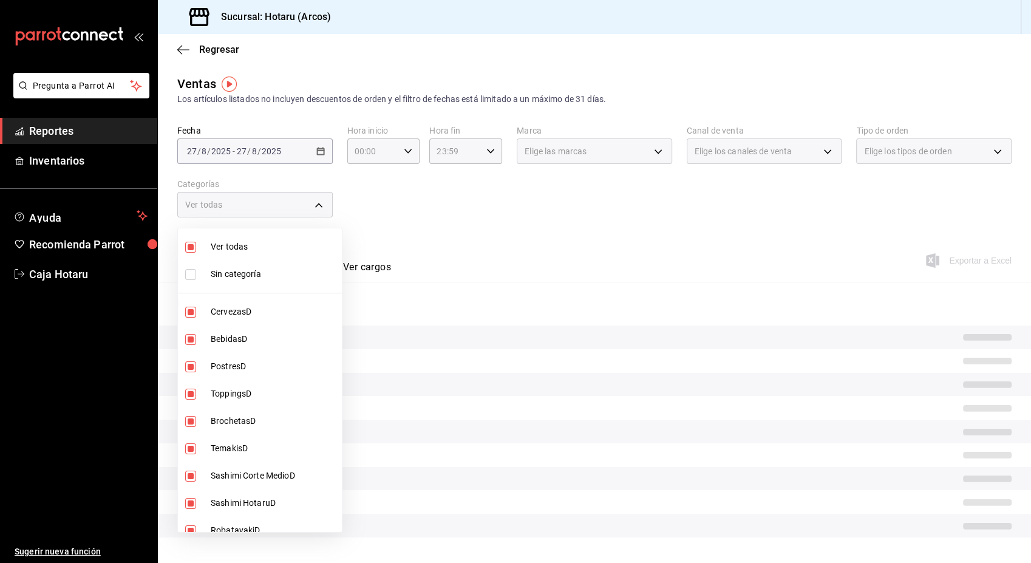
checkbox input "false"
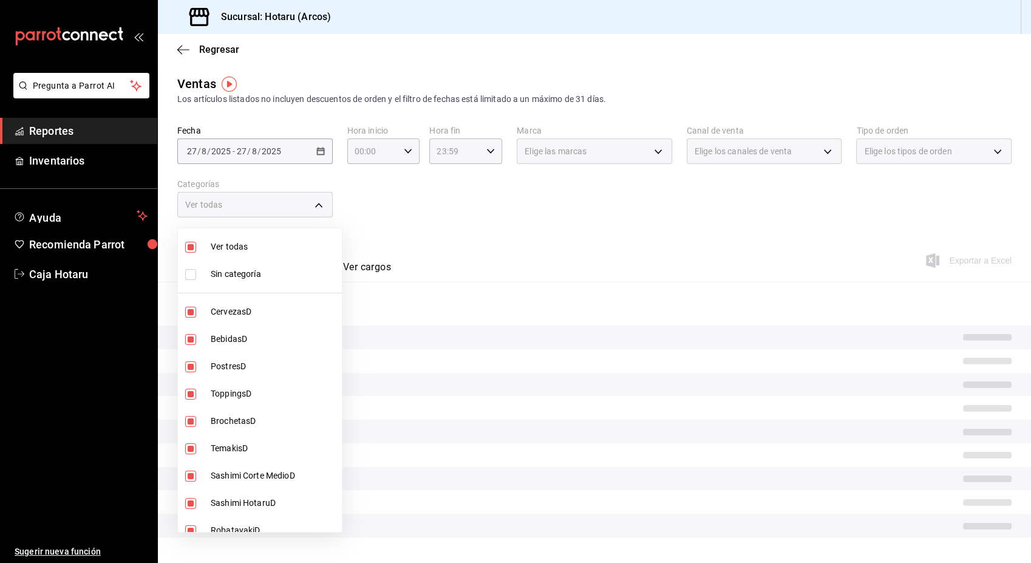
checkbox input "false"
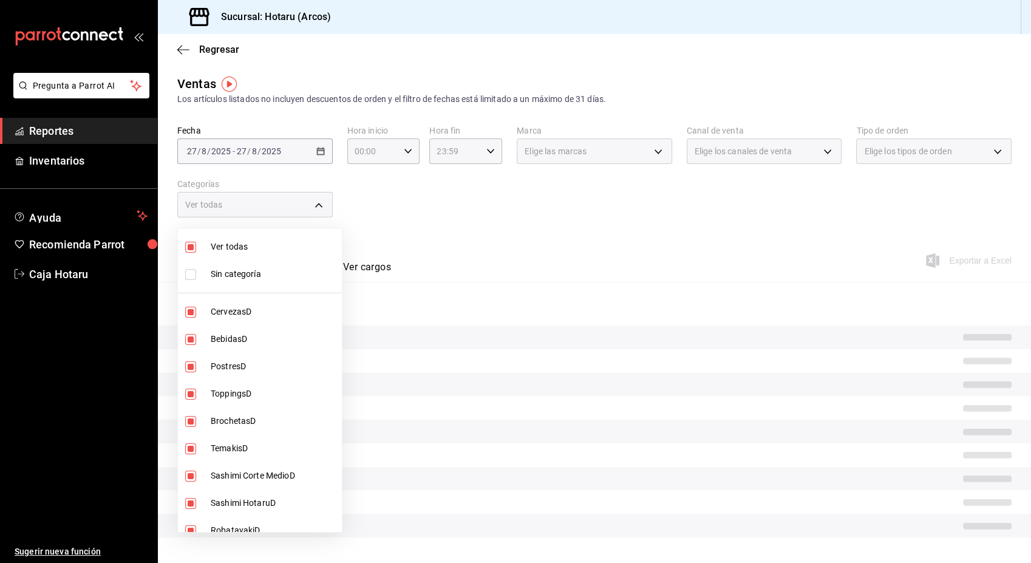
checkbox input "false"
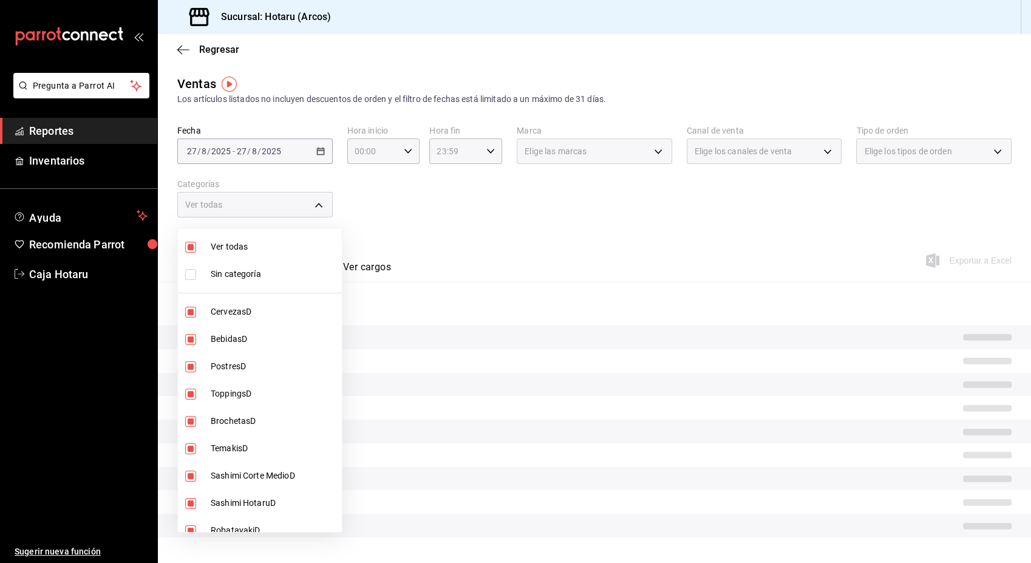
checkbox input "false"
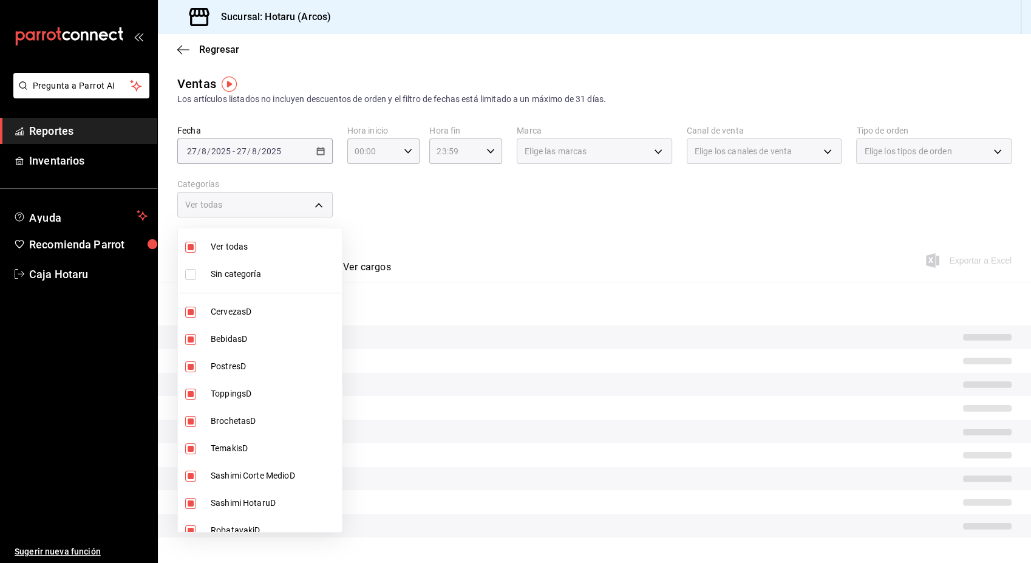
checkbox input "false"
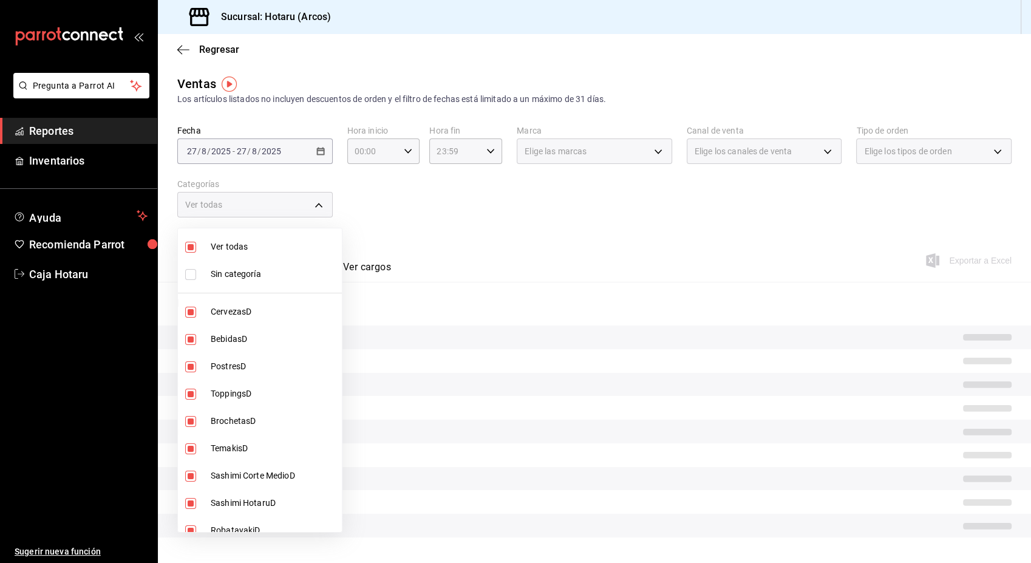
checkbox input "false"
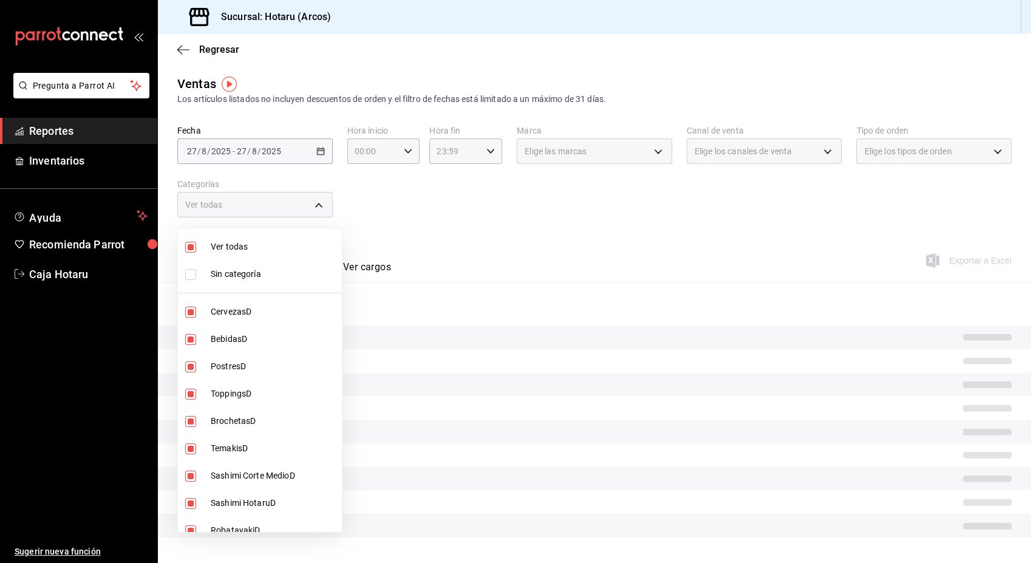
checkbox input "false"
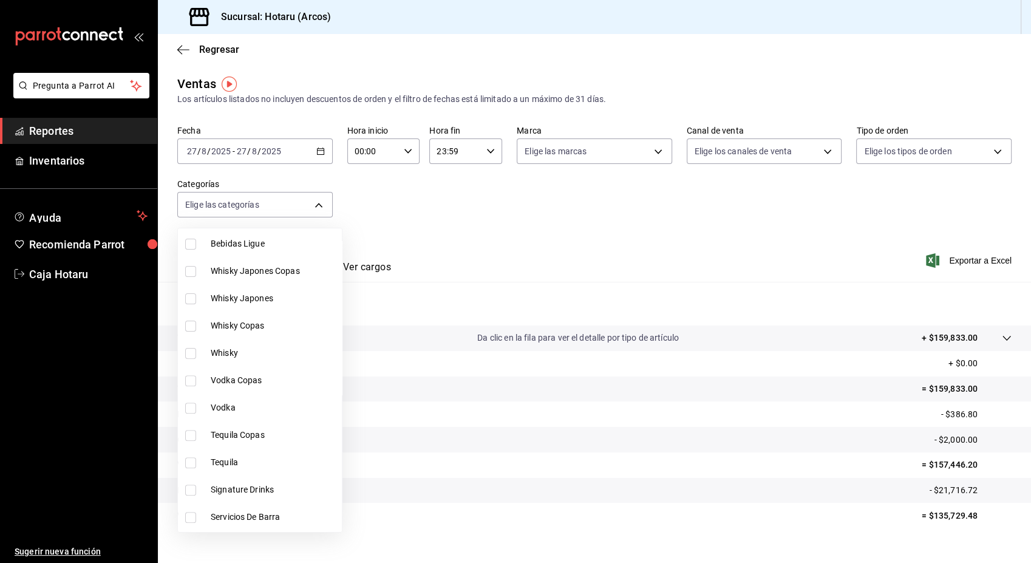
scroll to position [451, 0]
click at [189, 487] on input "checkbox" at bounding box center [190, 489] width 11 height 11
checkbox input "true"
type input "5307b469-9f11-48b6-9270-130bdb8be837"
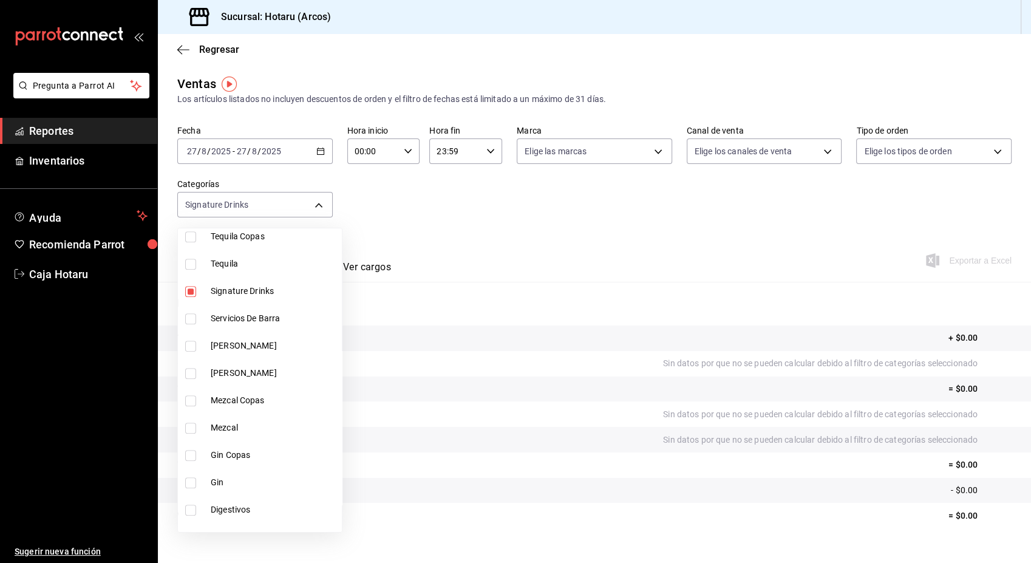
scroll to position [681, 0]
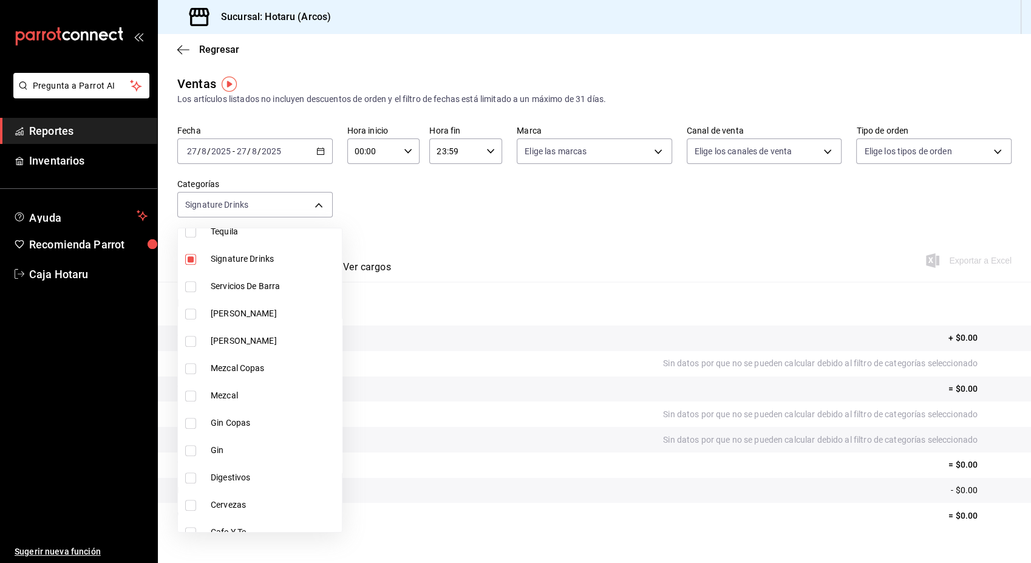
click at [188, 479] on input "checkbox" at bounding box center [190, 478] width 11 height 11
checkbox input "true"
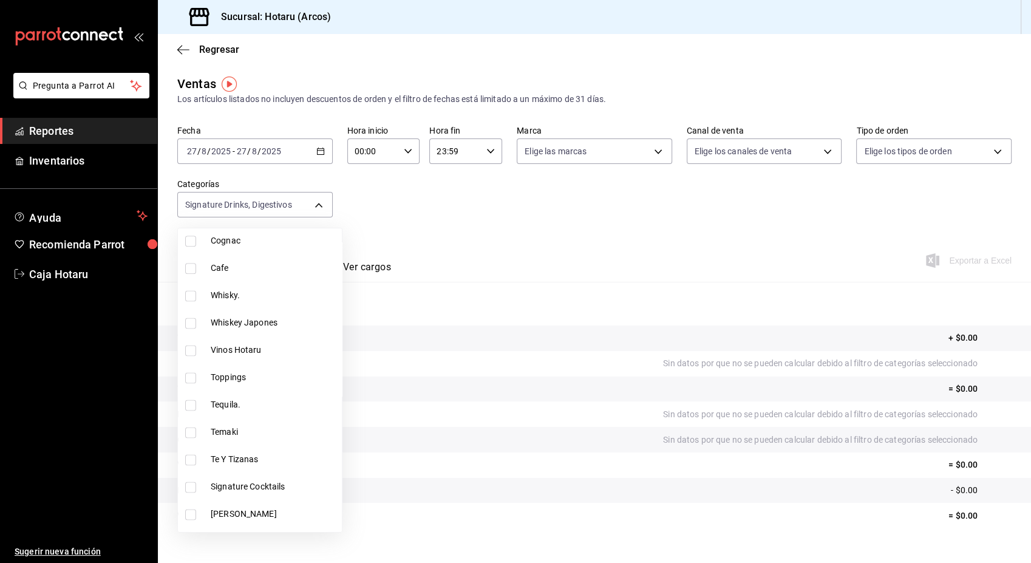
scroll to position [1691, 0]
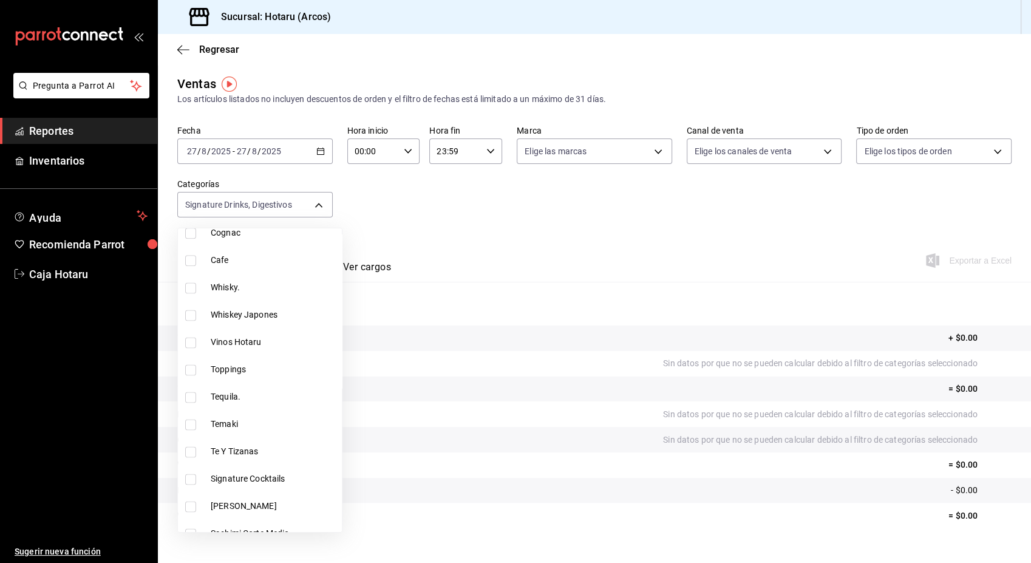
click at [188, 479] on input "checkbox" at bounding box center [190, 479] width 11 height 11
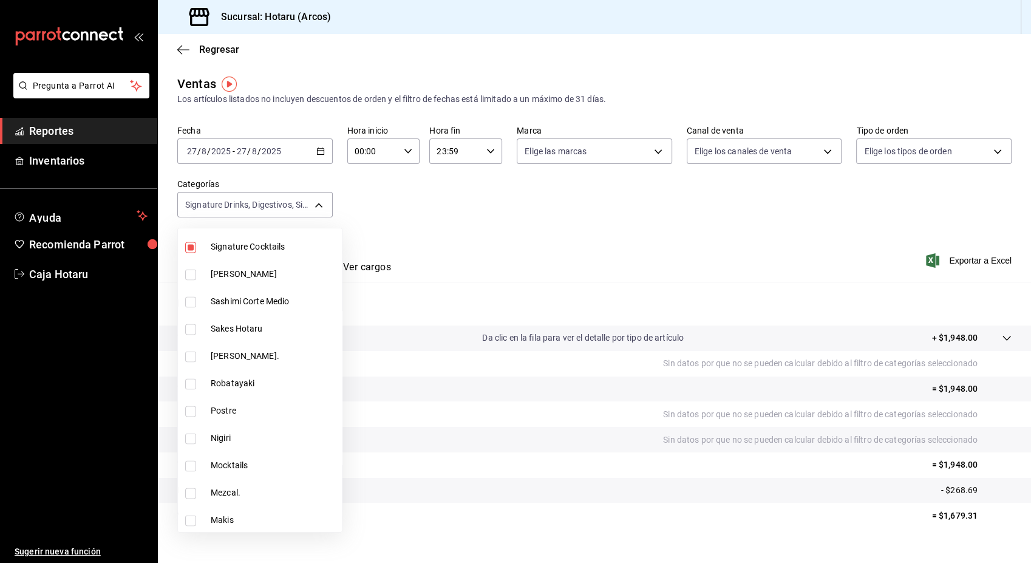
scroll to position [1924, 0]
click at [189, 466] on input "checkbox" at bounding box center [190, 465] width 11 height 11
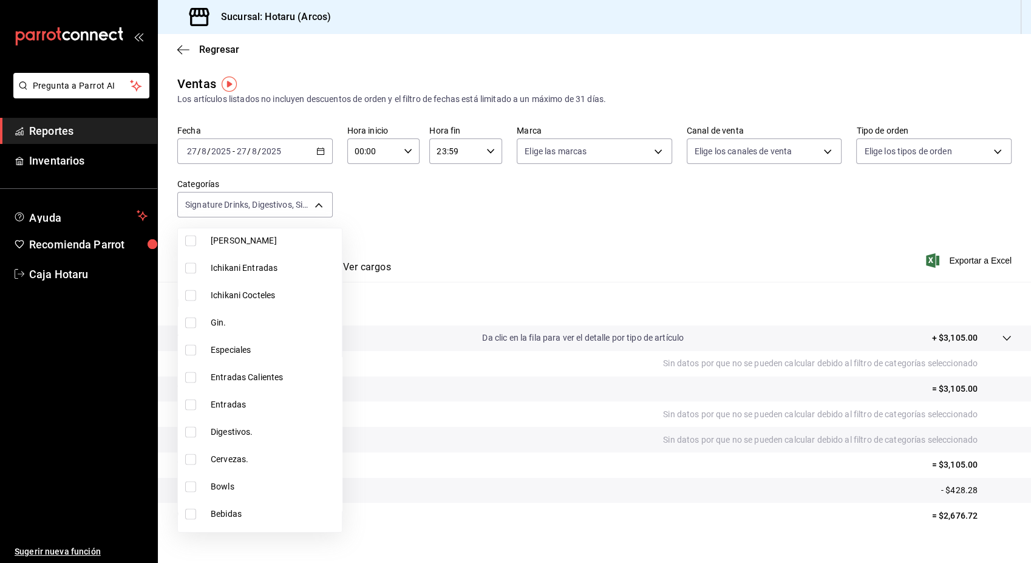
scroll to position [2341, 0]
click at [189, 434] on input "checkbox" at bounding box center [190, 431] width 11 height 11
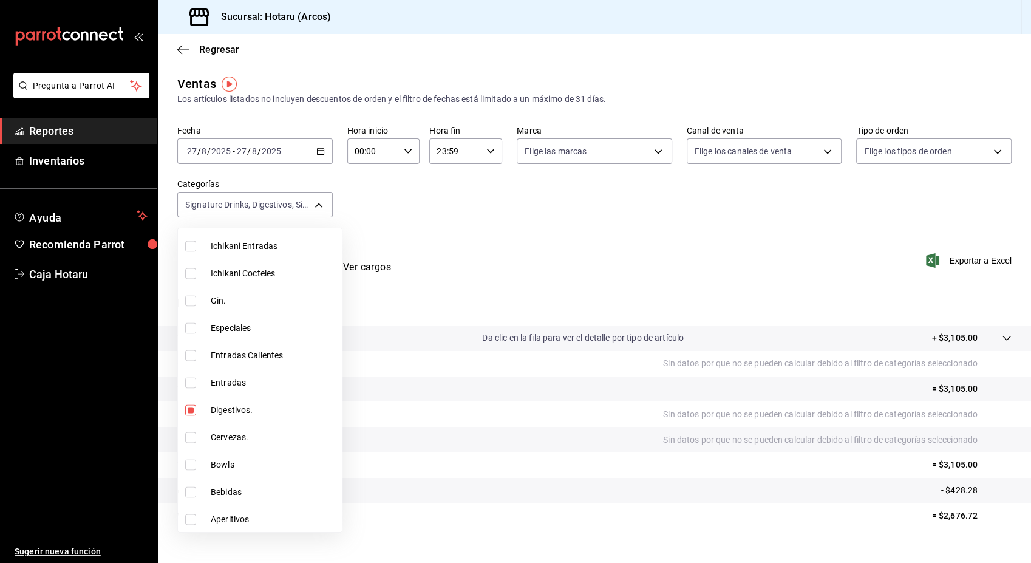
click at [189, 516] on input "checkbox" at bounding box center [190, 519] width 11 height 11
click at [586, 249] on div at bounding box center [515, 281] width 1031 height 563
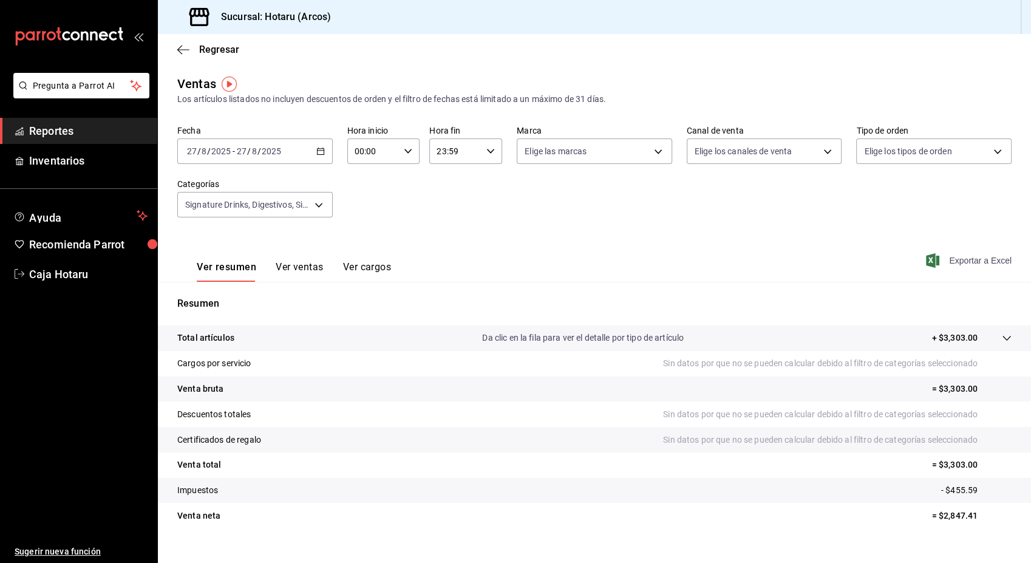
click at [951, 256] on span "Exportar a Excel" at bounding box center [970, 260] width 83 height 15
